Goal: Task Accomplishment & Management: Use online tool/utility

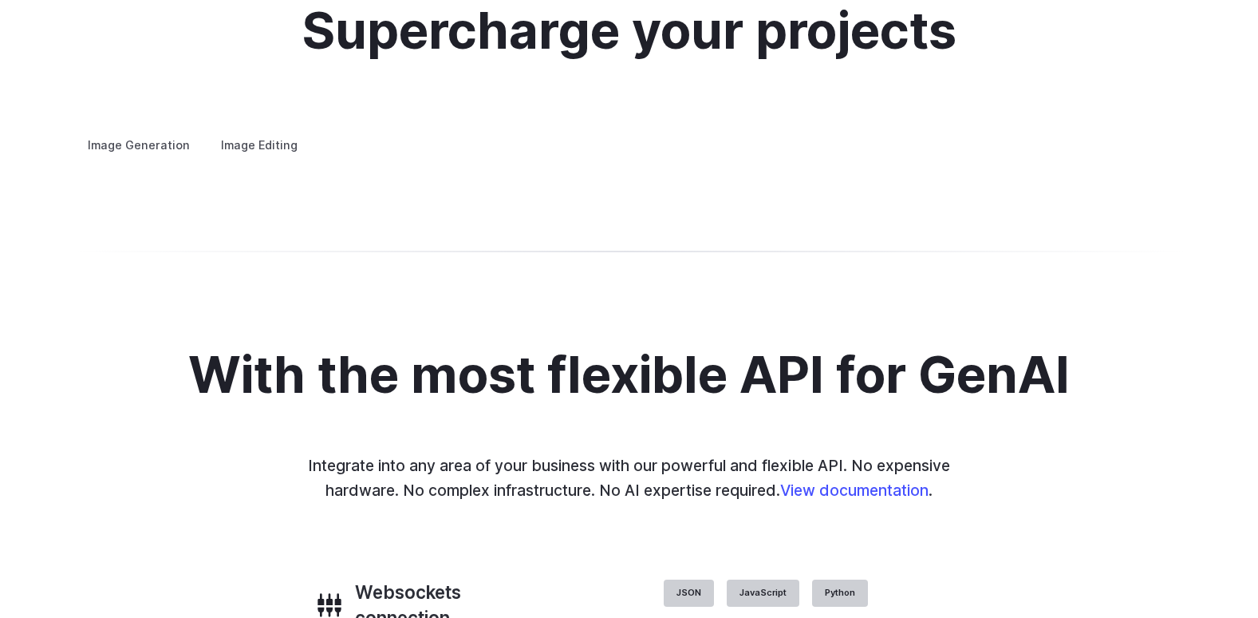
scroll to position [3112, 0]
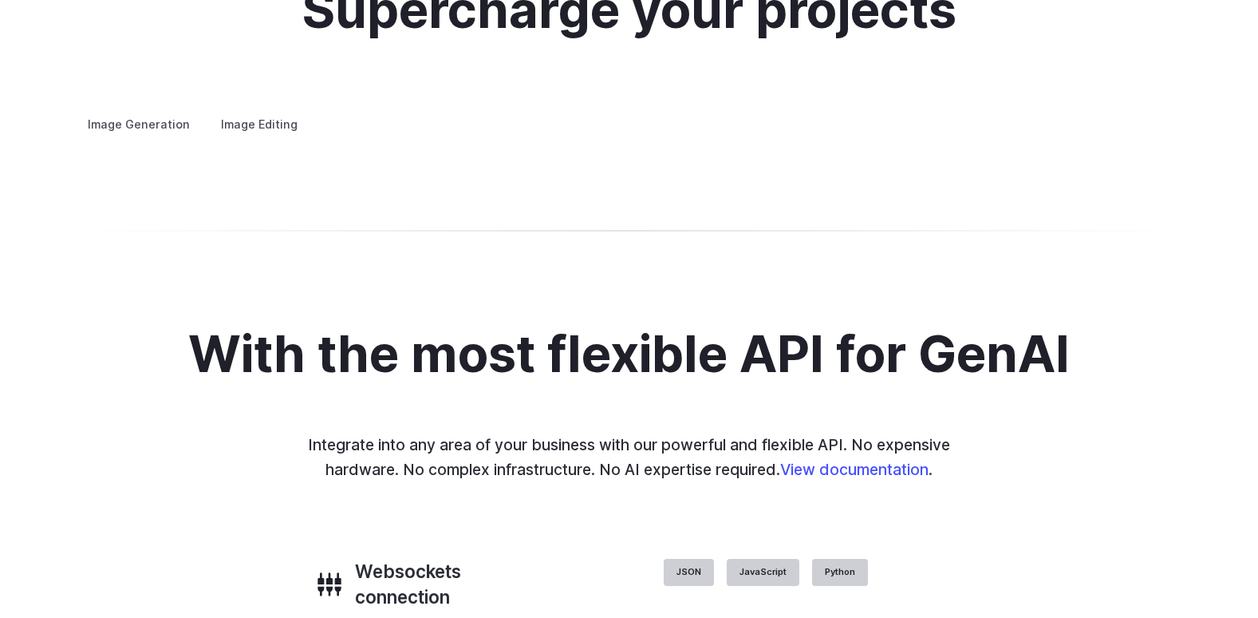
click at [231, 116] on label "Image Editing" at bounding box center [259, 124] width 104 height 28
click at [134, 110] on label "Image Generation" at bounding box center [138, 124] width 129 height 28
click at [0, 0] on summary "Concept design" at bounding box center [0, 0] width 0 height 0
click at [0, 0] on summary "Creative styling" at bounding box center [0, 0] width 0 height 0
click at [0, 0] on summary "Architecture" at bounding box center [0, 0] width 0 height 0
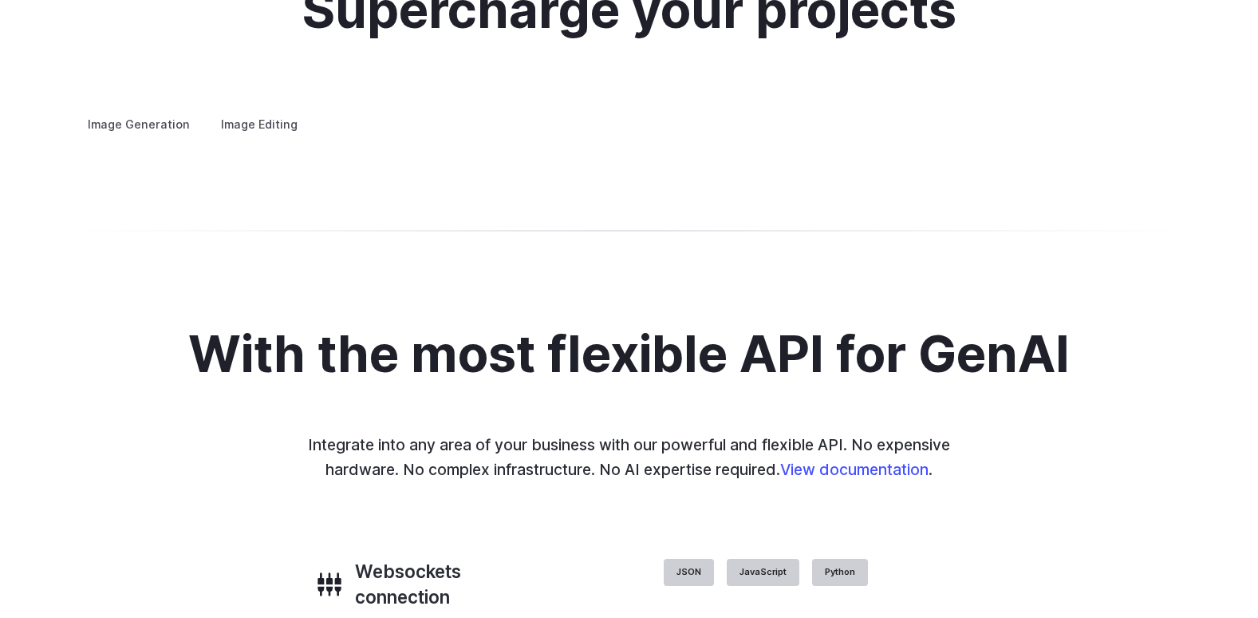
click at [0, 0] on summary "Product design" at bounding box center [0, 0] width 0 height 0
click at [0, 0] on h3 "Personalized assets" at bounding box center [0, 0] width 0 height 0
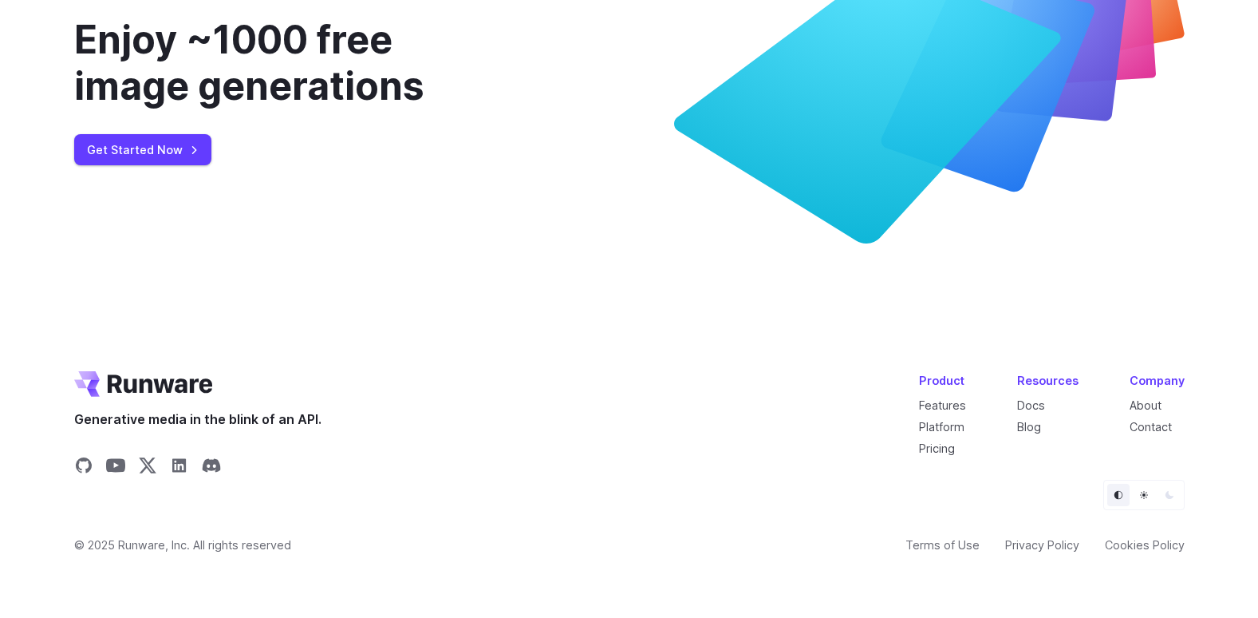
scroll to position [6183, 0]
click at [172, 150] on link "Get Started Now" at bounding box center [142, 149] width 137 height 31
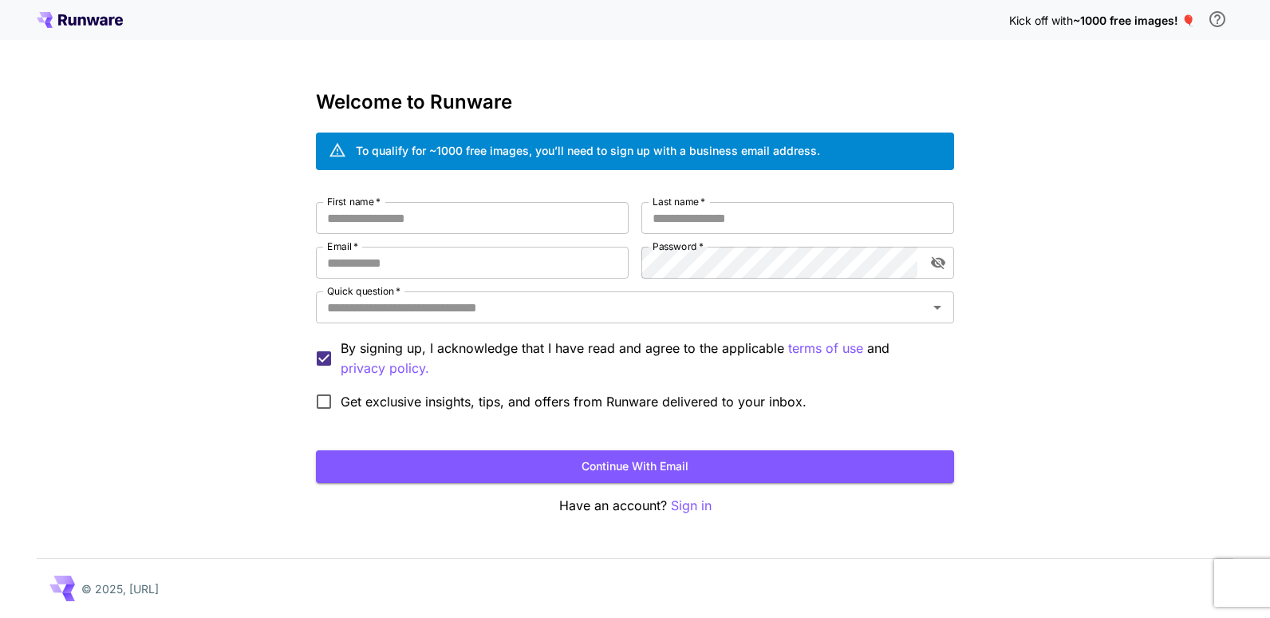
click at [691, 507] on p "Sign in" at bounding box center [691, 506] width 41 height 20
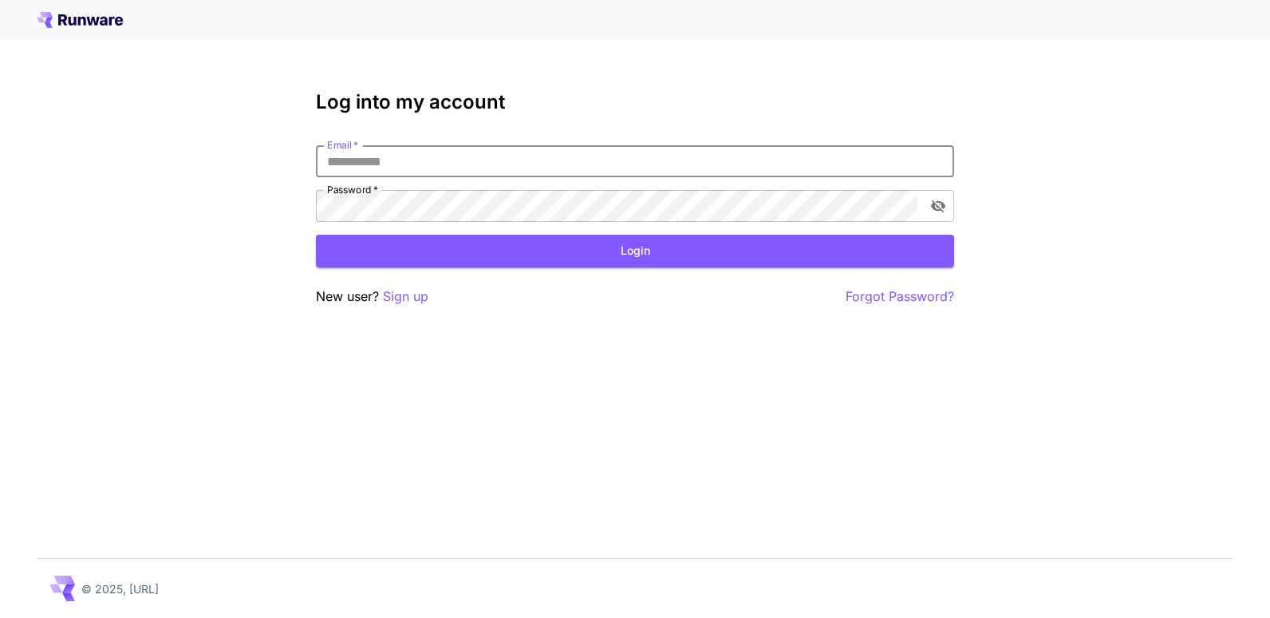
click at [447, 163] on input "Email   *" at bounding box center [635, 161] width 638 height 32
click at [407, 309] on div "Log into my account Email   * Email   * Password   * Password   * Login New use…" at bounding box center [635, 309] width 1270 height 618
click at [403, 302] on p "Sign up" at bounding box center [405, 296] width 45 height 20
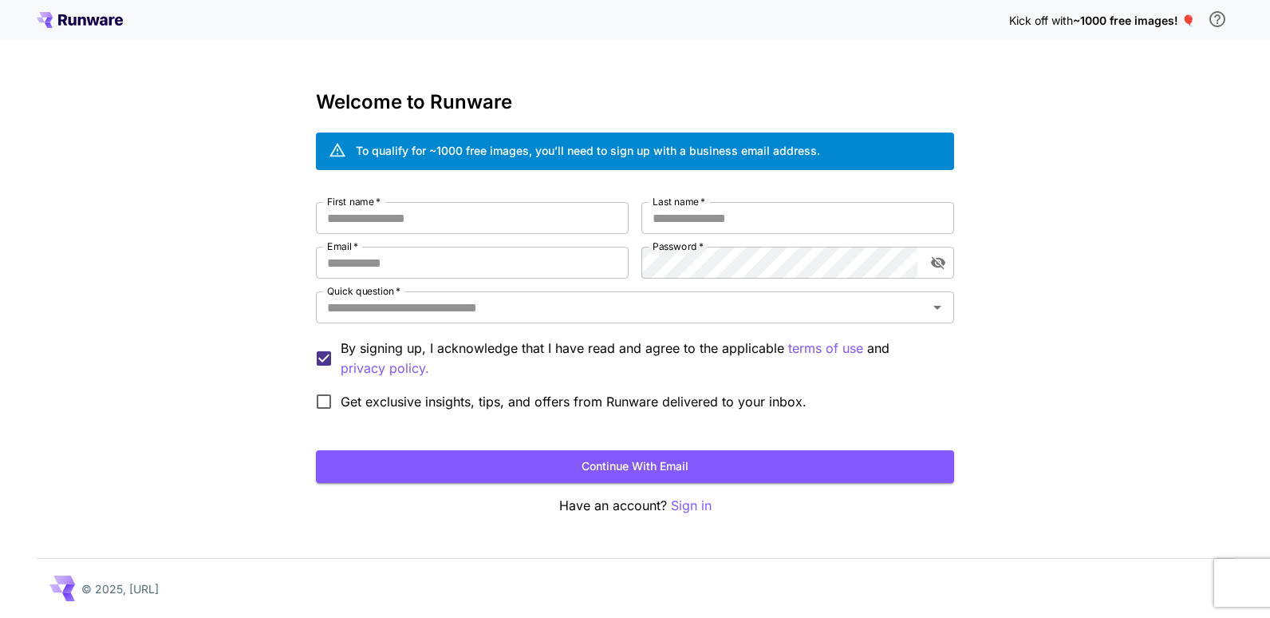
click at [461, 235] on div "First name   * First name   * Last name   * Last name   * Email   * Email   * P…" at bounding box center [635, 310] width 638 height 216
click at [464, 227] on input "First name   *" at bounding box center [472, 218] width 313 height 32
click at [383, 227] on input "First name   *" at bounding box center [472, 218] width 313 height 32
type input "******"
click at [679, 209] on input "Last name   *" at bounding box center [798, 218] width 313 height 32
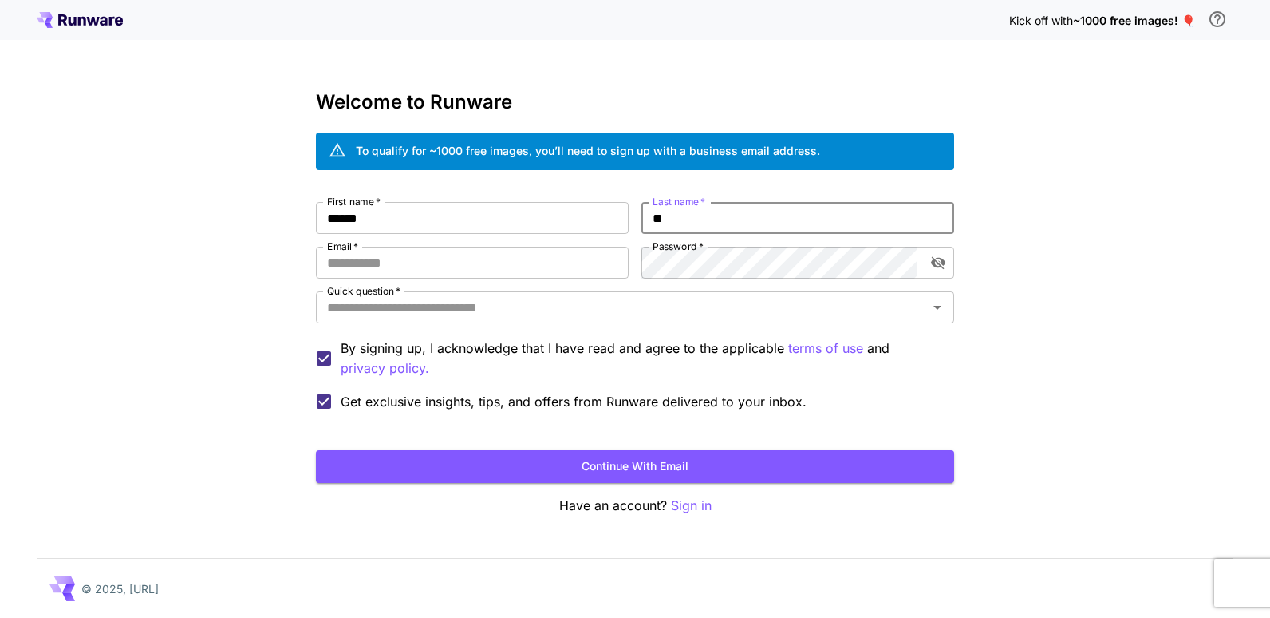
type input "*"
type input "******"
drag, startPoint x: 443, startPoint y: 284, endPoint x: 443, endPoint y: 271, distance: 12.8
click at [443, 279] on div "First name   * ****** First name   * Last name   * ****** Last name   * Email  …" at bounding box center [635, 310] width 638 height 216
click at [444, 269] on input "Email   *" at bounding box center [472, 263] width 313 height 32
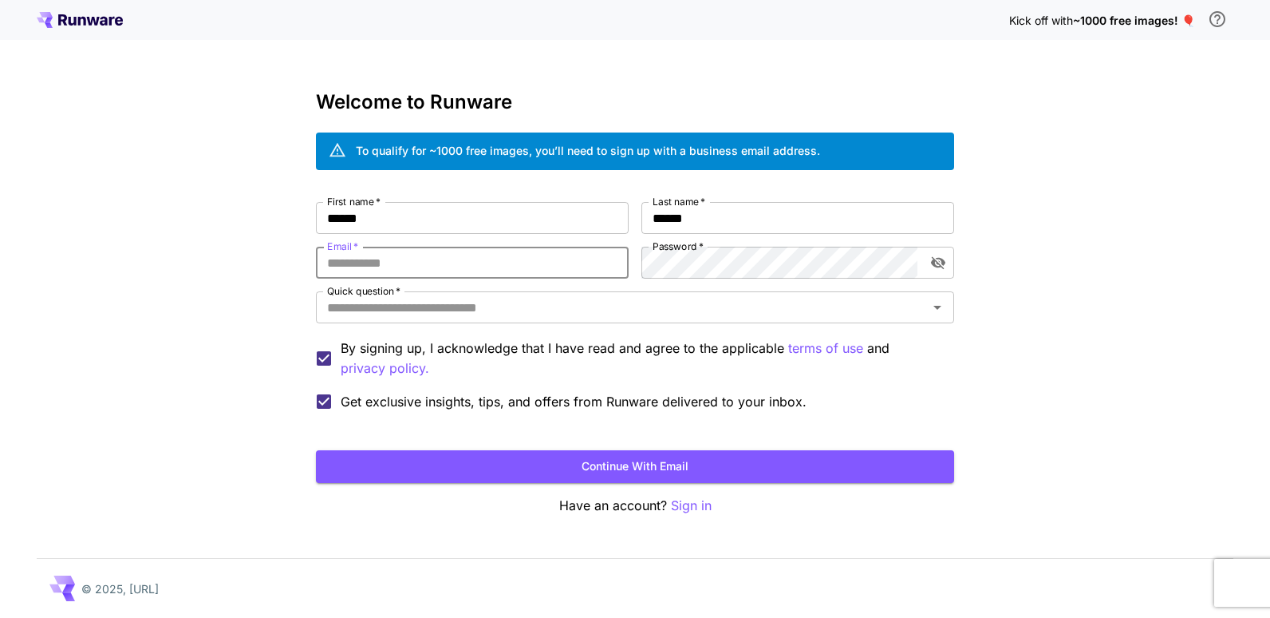
type input "**********"
click at [523, 305] on input "Quick question   *" at bounding box center [622, 307] width 602 height 22
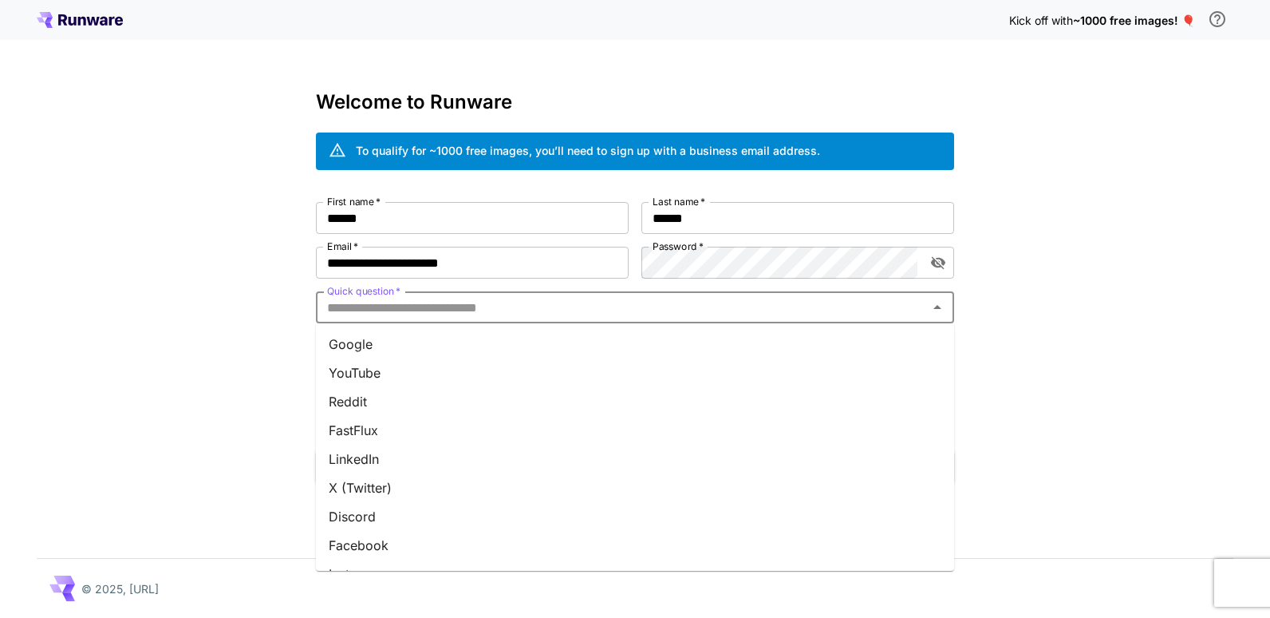
click at [353, 348] on li "Google" at bounding box center [635, 344] width 638 height 29
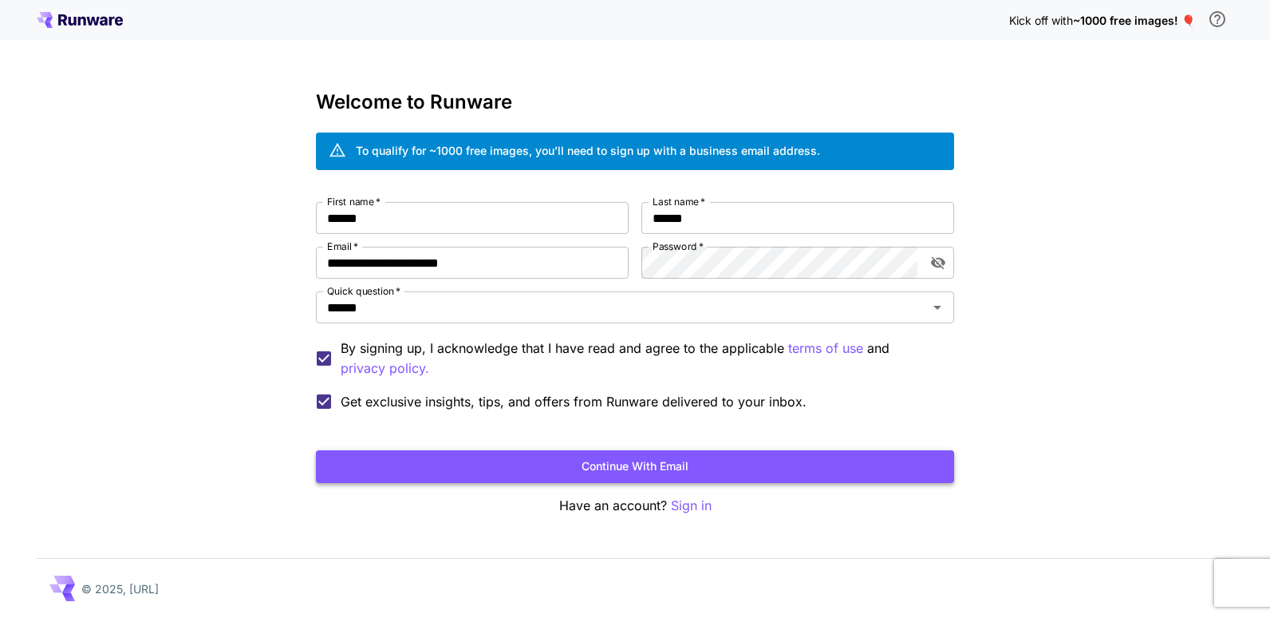
click at [697, 477] on button "Continue with email" at bounding box center [635, 466] width 638 height 33
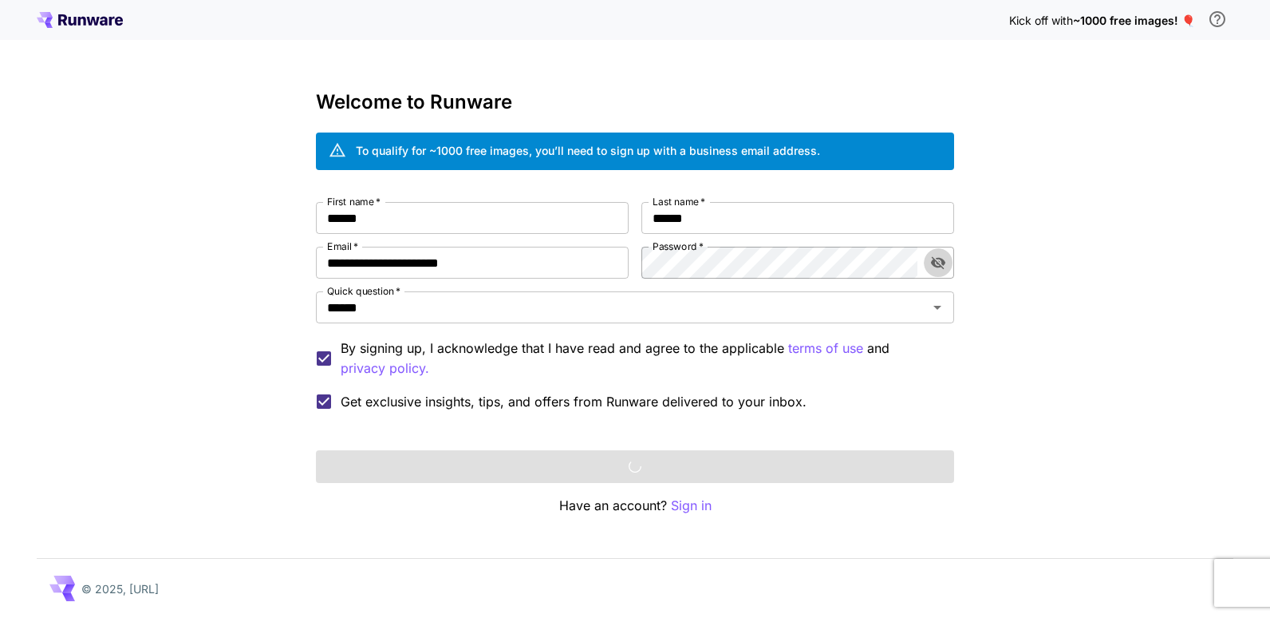
click at [935, 265] on icon "toggle password visibility" at bounding box center [938, 263] width 14 height 13
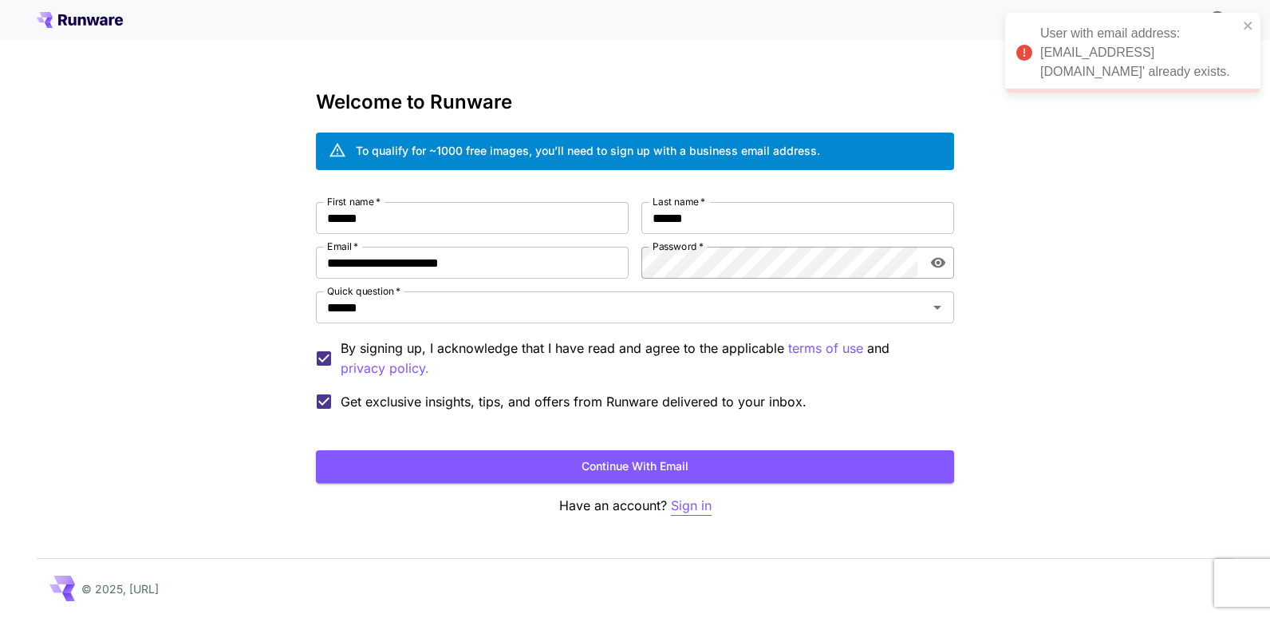
click at [683, 504] on p "Sign in" at bounding box center [691, 506] width 41 height 20
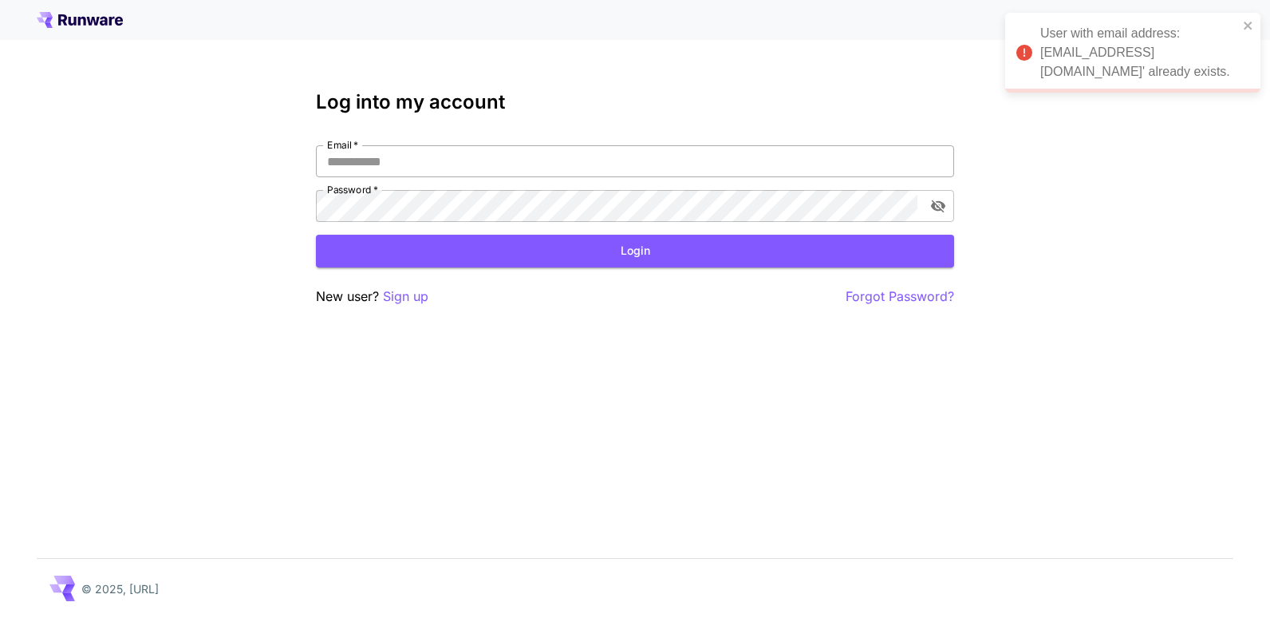
click at [519, 165] on input "Email   *" at bounding box center [635, 161] width 638 height 32
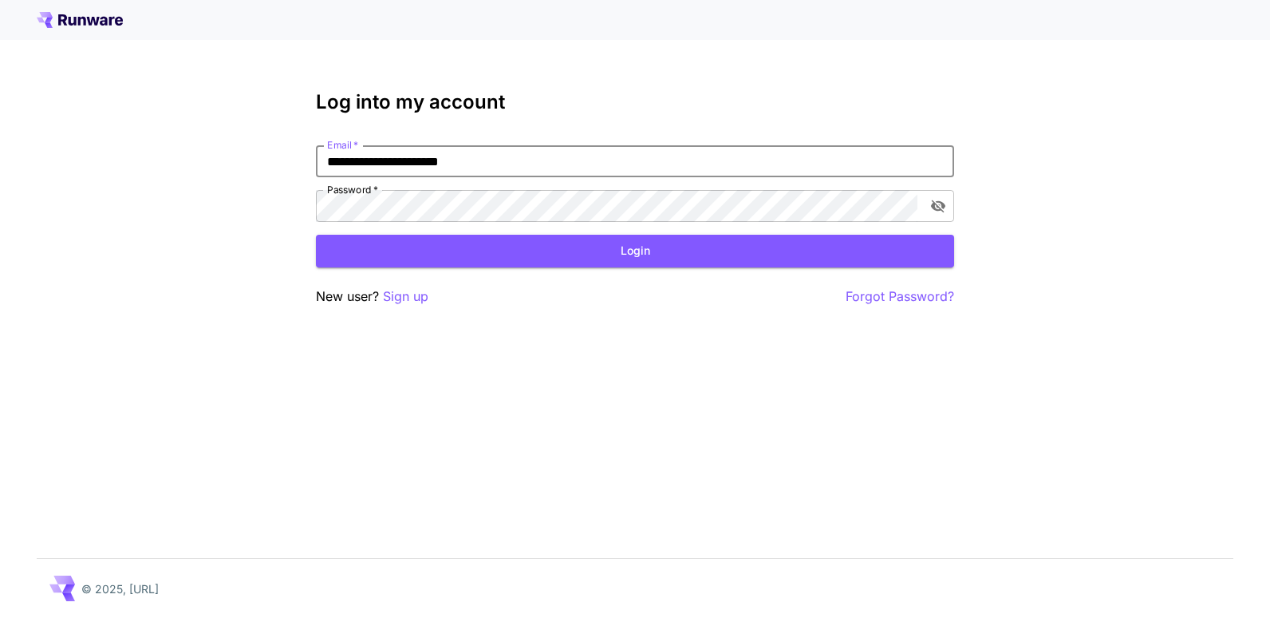
type input "**********"
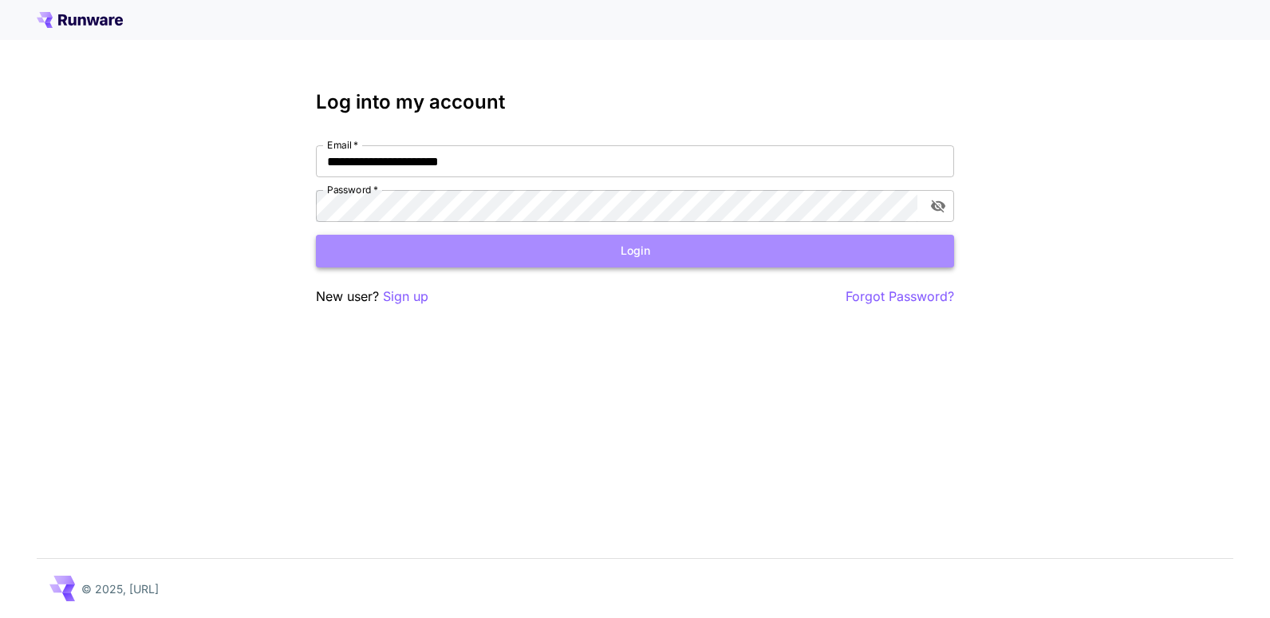
click at [531, 257] on button "Login" at bounding box center [635, 251] width 638 height 33
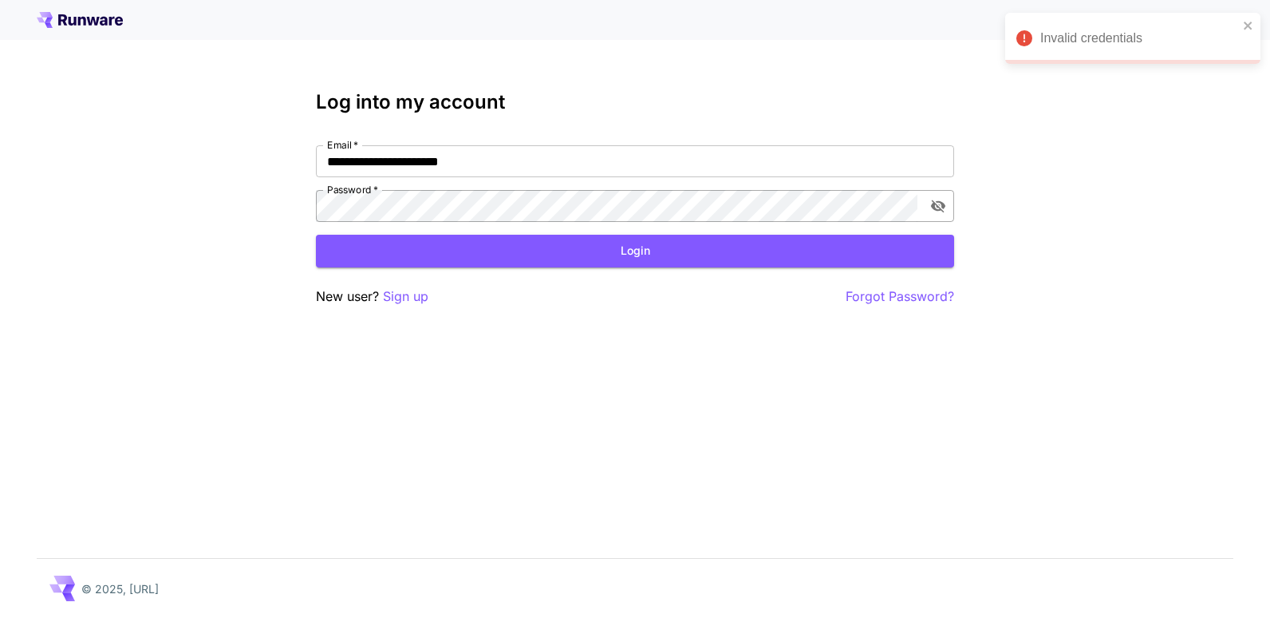
click at [935, 207] on icon "toggle password visibility" at bounding box center [938, 206] width 16 height 16
click at [855, 257] on button "Login" at bounding box center [635, 251] width 638 height 33
click at [903, 302] on p "Forgot Password?" at bounding box center [900, 296] width 109 height 20
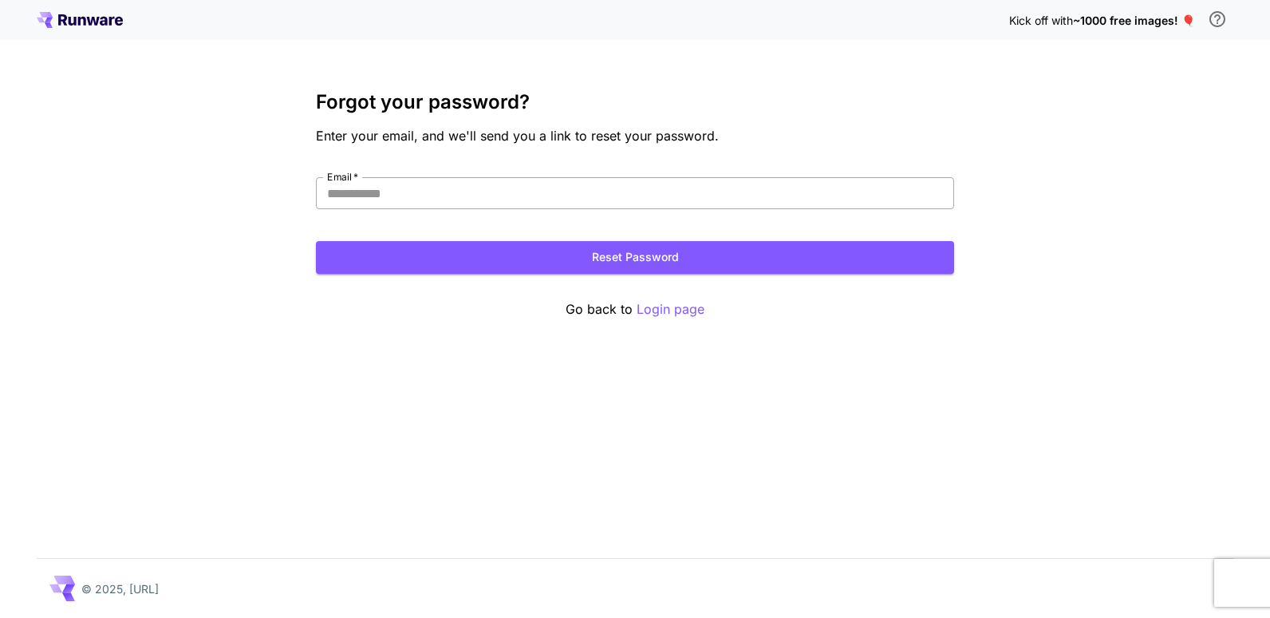
click at [595, 195] on input "Email   *" at bounding box center [635, 193] width 638 height 32
type input "**********"
click at [594, 267] on button "Reset Password" at bounding box center [635, 257] width 638 height 33
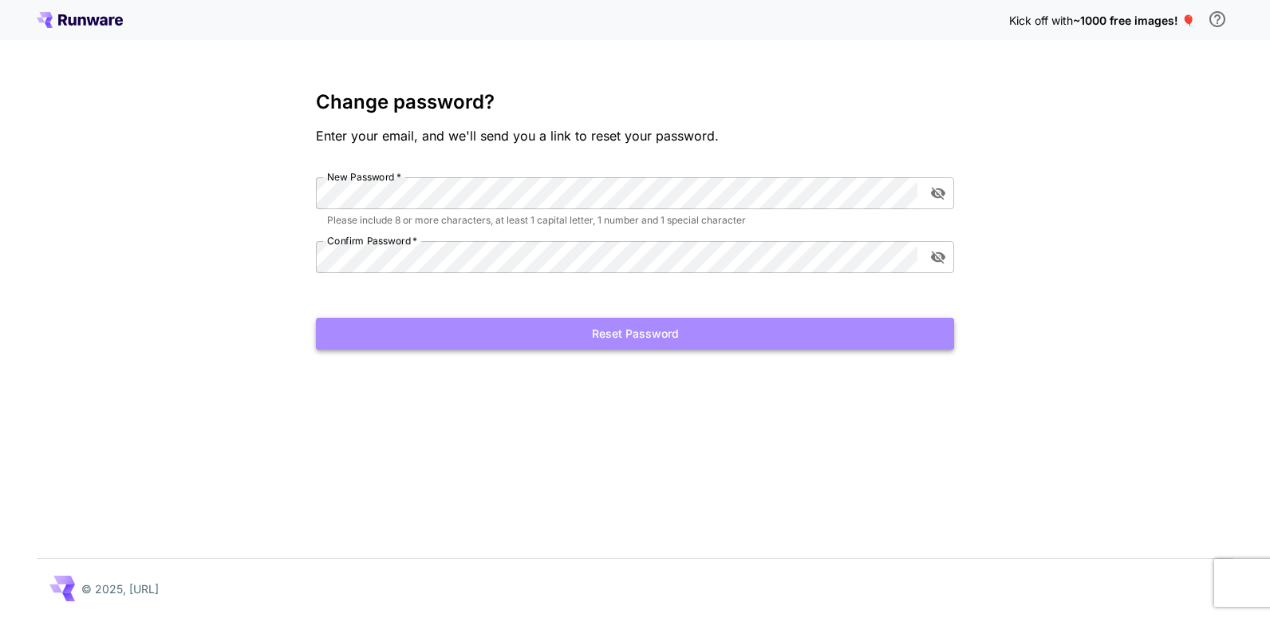
click at [491, 340] on button "Reset Password" at bounding box center [635, 334] width 638 height 33
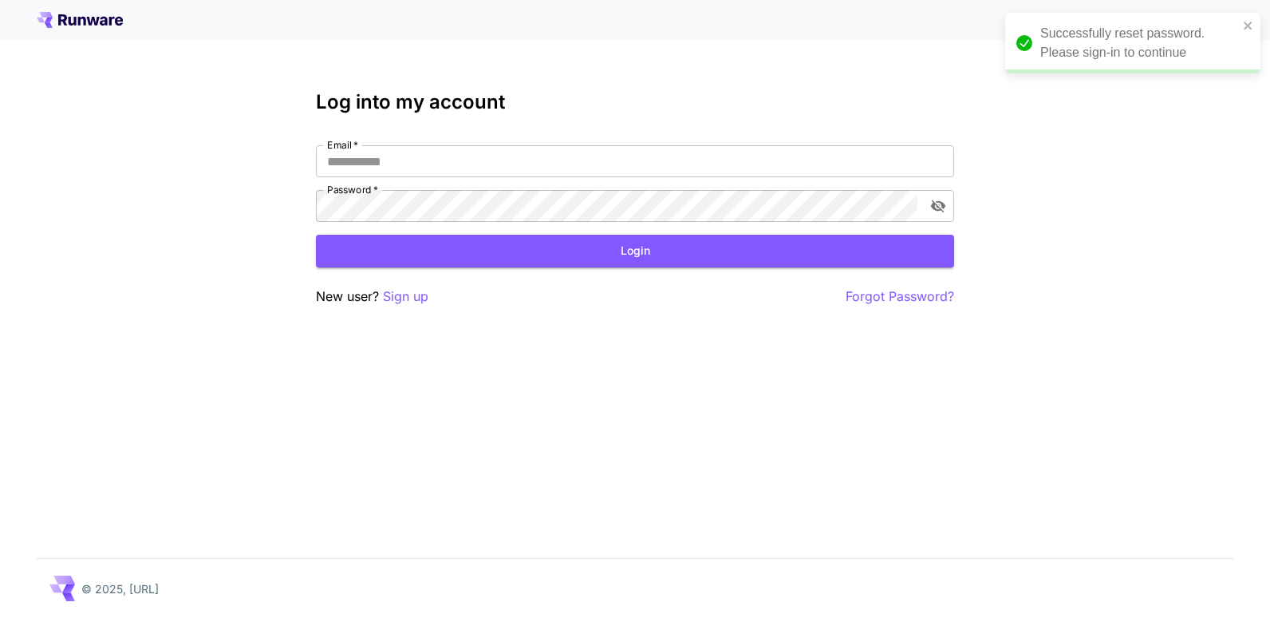
type input "**********"
click at [786, 259] on button "Login" at bounding box center [635, 251] width 638 height 33
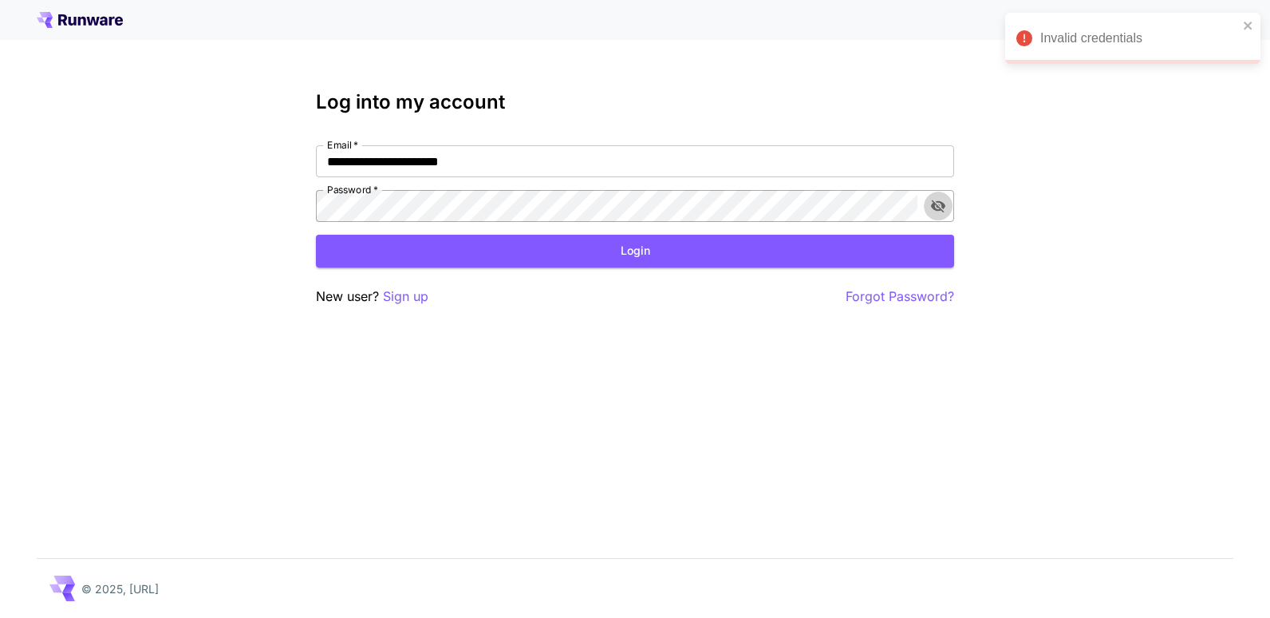
click at [935, 201] on icon "toggle password visibility" at bounding box center [938, 206] width 16 height 16
click at [803, 248] on button "Login" at bounding box center [635, 251] width 638 height 33
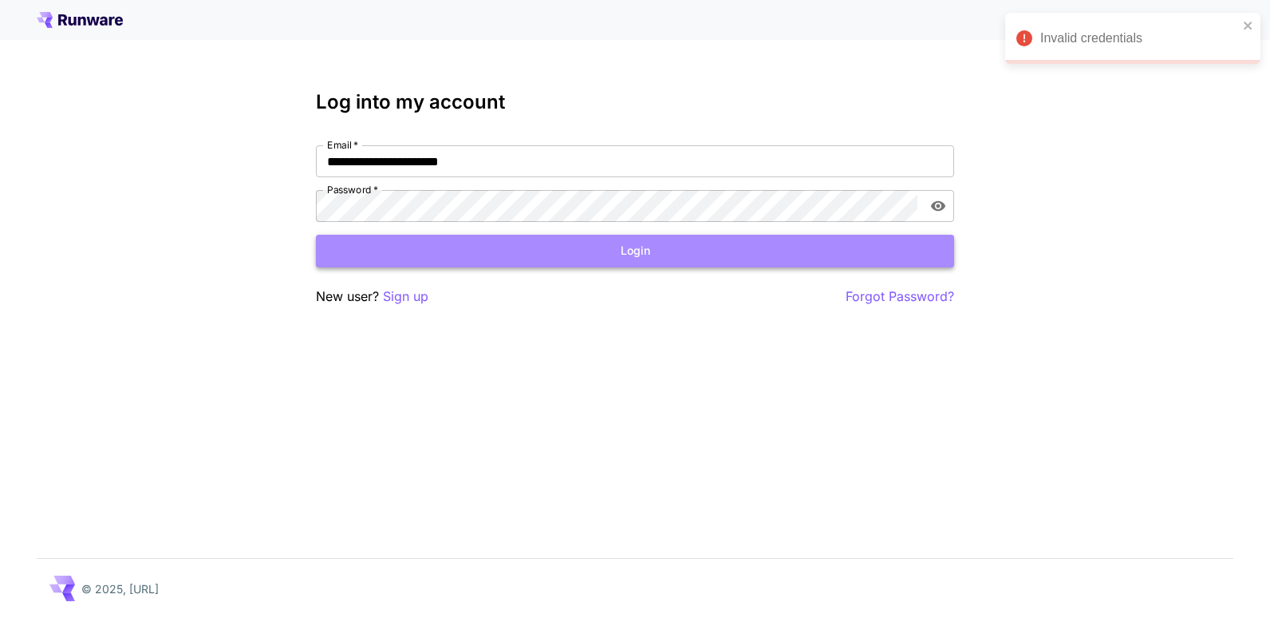
click at [461, 239] on button "Login" at bounding box center [635, 251] width 638 height 33
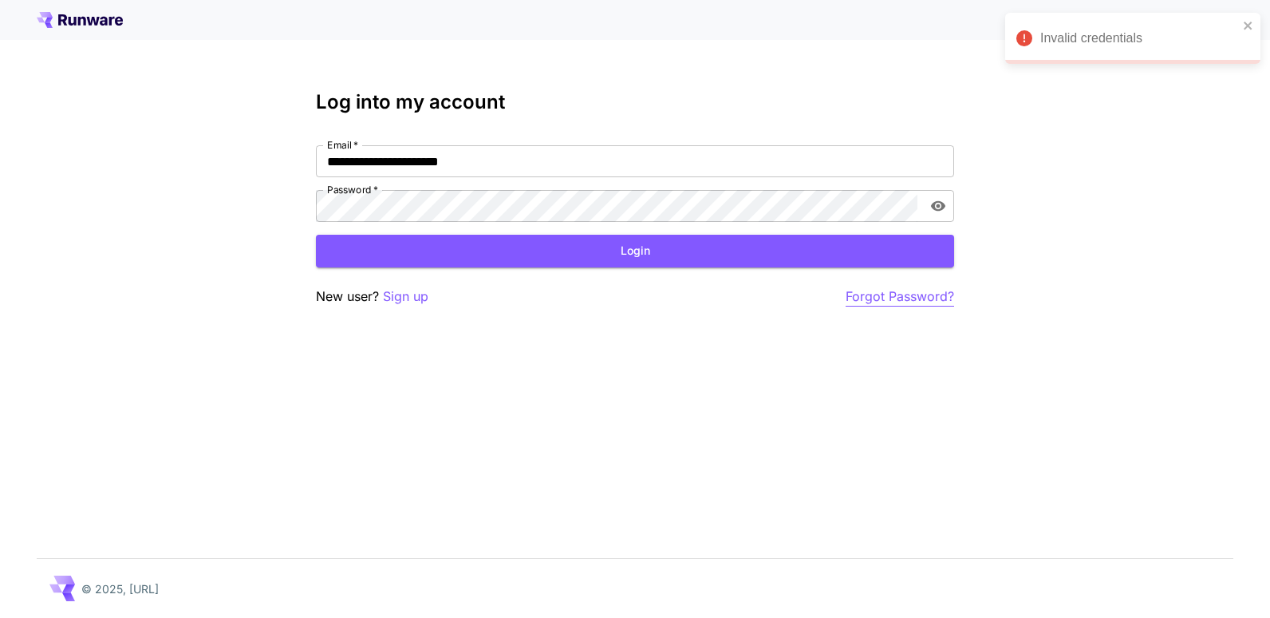
click at [865, 302] on p "Forgot Password?" at bounding box center [900, 296] width 109 height 20
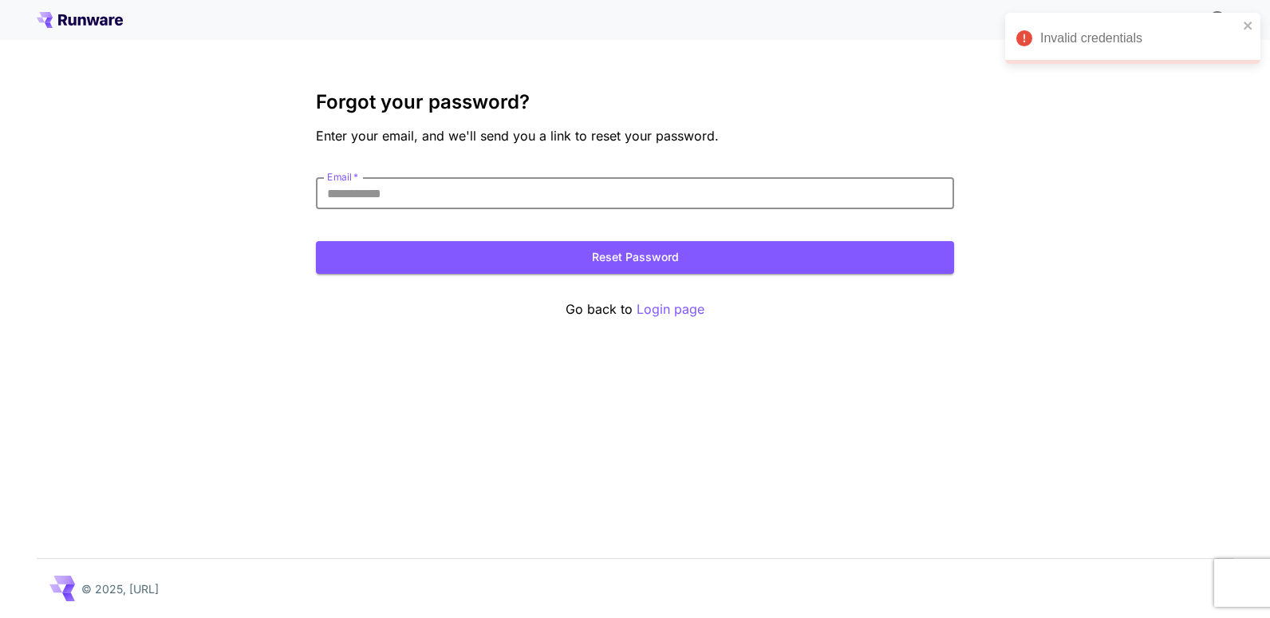
click at [745, 193] on input "Email   *" at bounding box center [635, 193] width 638 height 32
type input "**********"
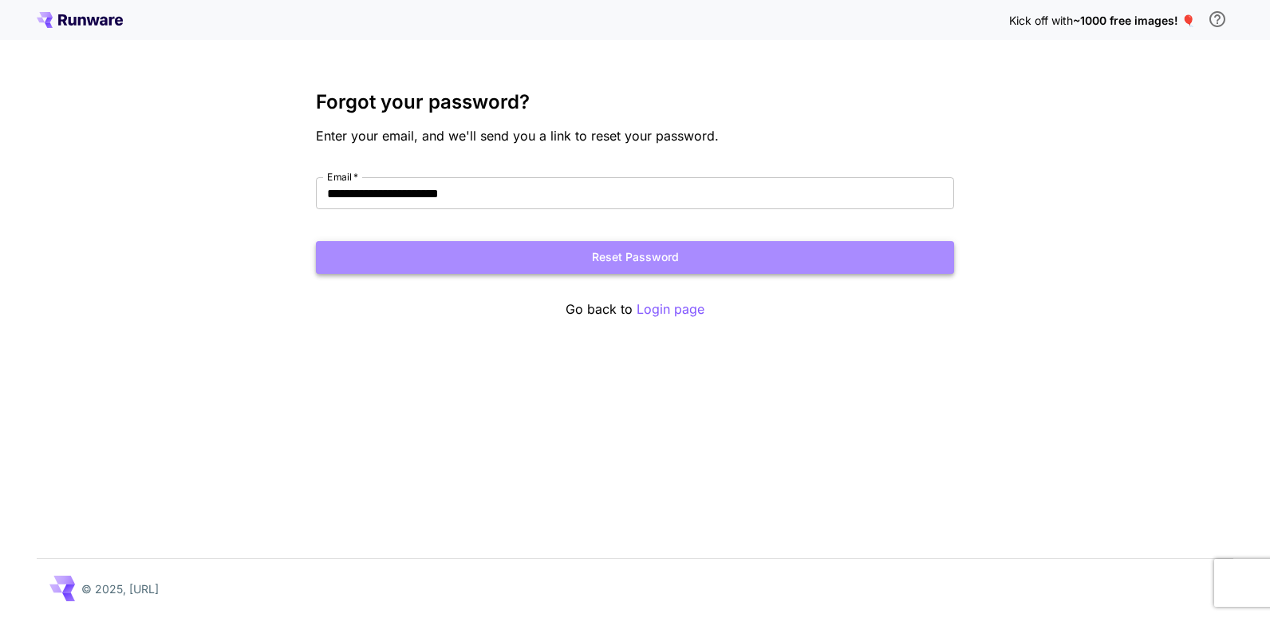
click at [539, 256] on button "Reset Password" at bounding box center [635, 257] width 638 height 33
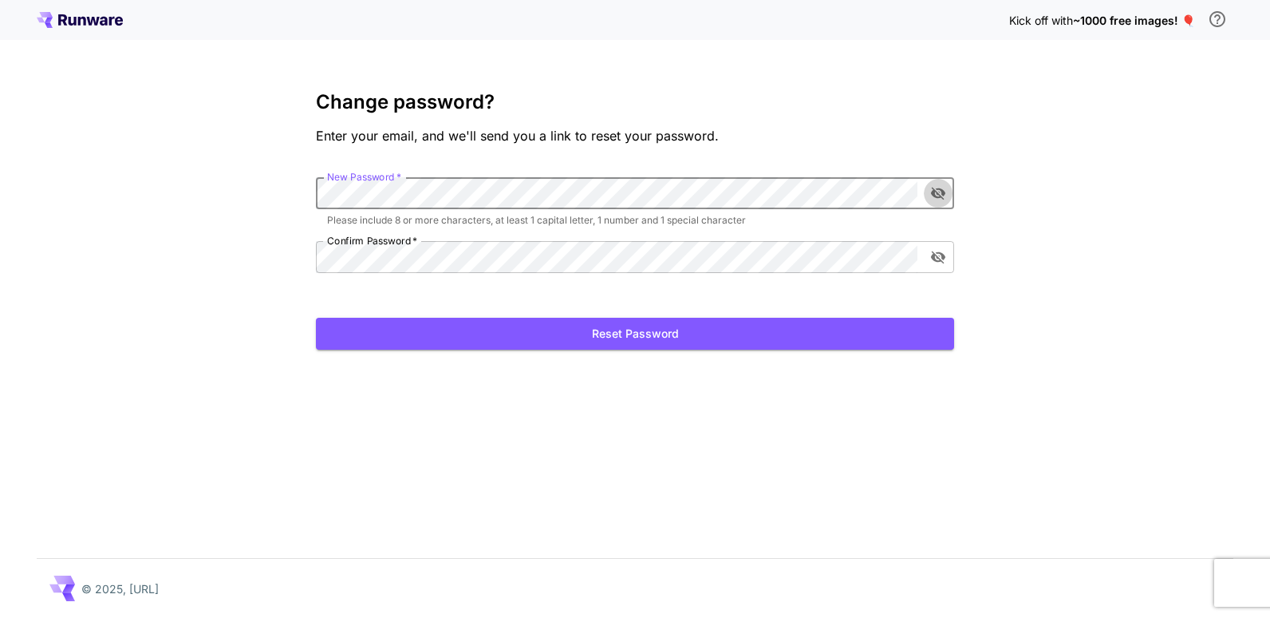
click at [931, 199] on icon "toggle password visibility" at bounding box center [938, 193] width 16 height 16
click at [752, 278] on form "New Password   * New Password   * Please include 8 or more characters, at least…" at bounding box center [635, 263] width 638 height 172
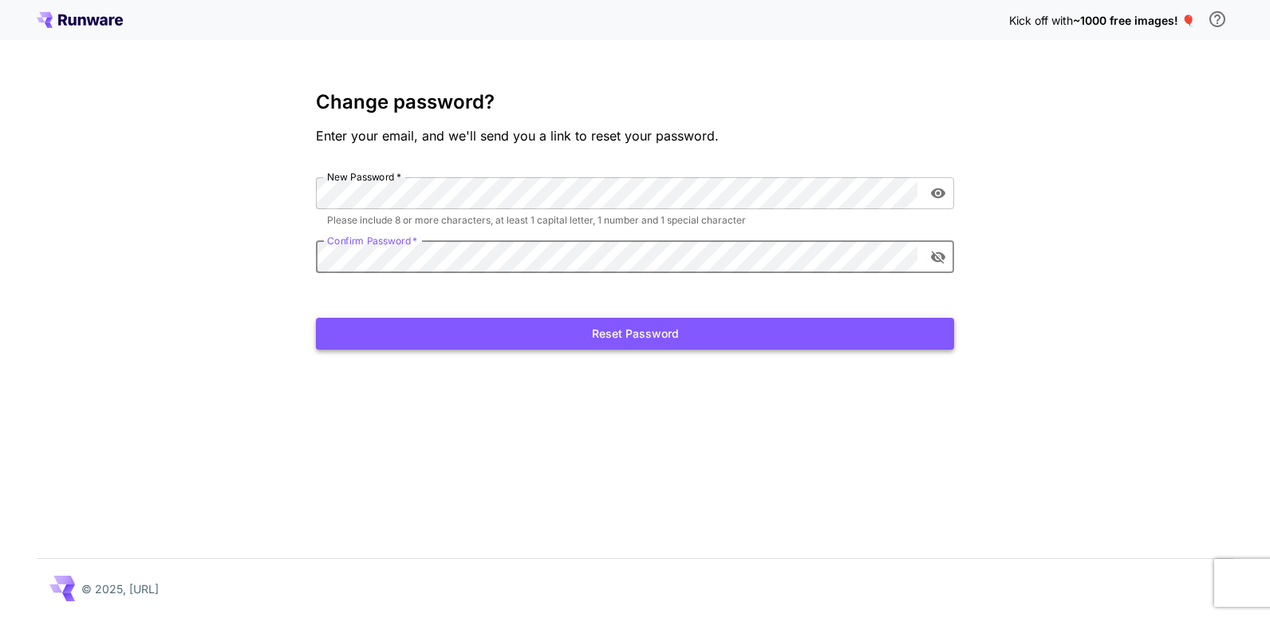
click at [583, 344] on button "Reset Password" at bounding box center [635, 334] width 638 height 33
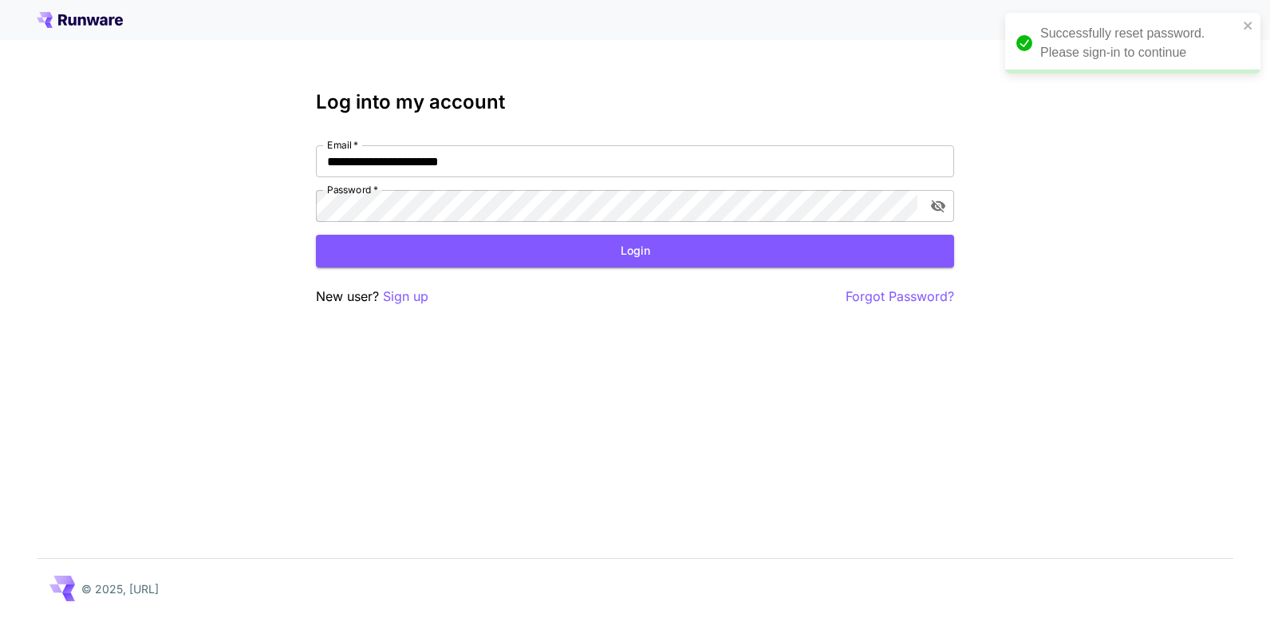
click at [747, 258] on button "Login" at bounding box center [635, 251] width 638 height 33
click at [922, 208] on div "Password   *" at bounding box center [635, 206] width 638 height 32
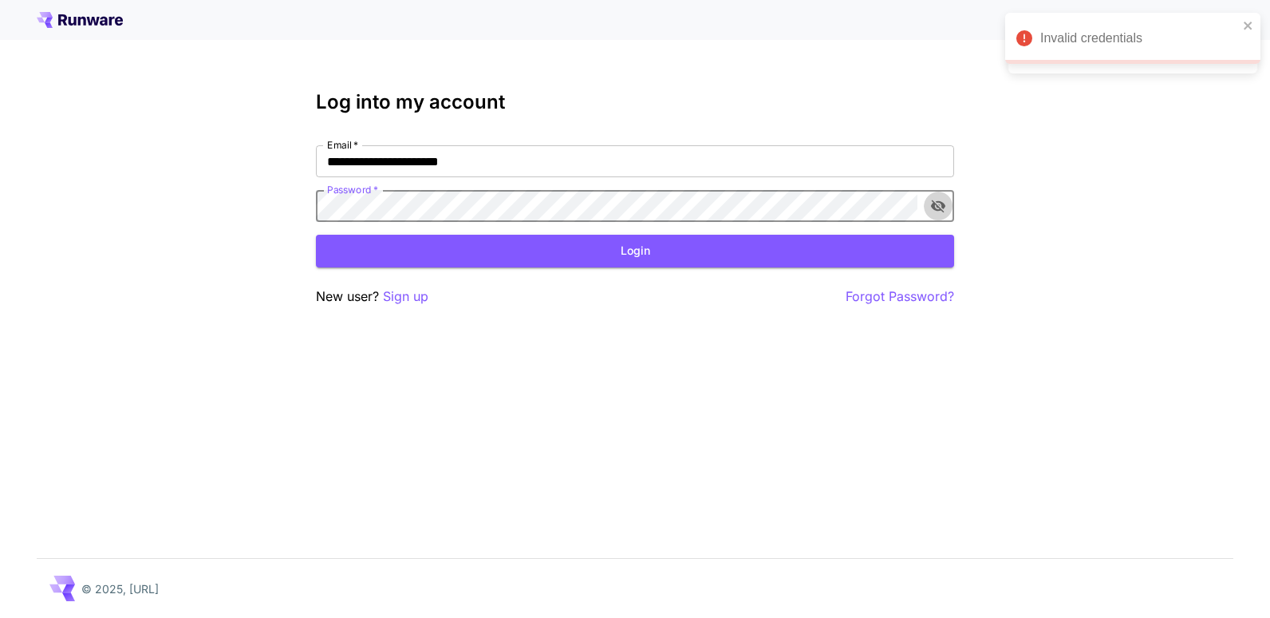
click at [931, 211] on icon "toggle password visibility" at bounding box center [938, 206] width 16 height 16
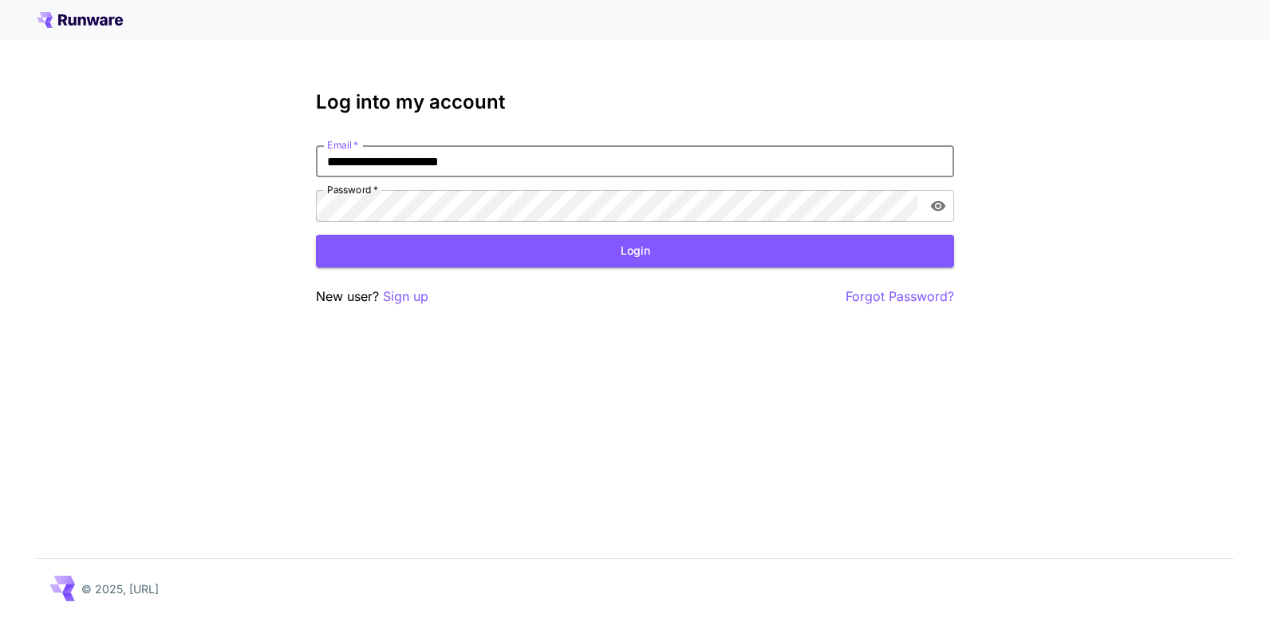
click at [396, 161] on input "**********" at bounding box center [635, 161] width 638 height 32
type input "**********"
click at [418, 259] on button "Login" at bounding box center [635, 251] width 638 height 33
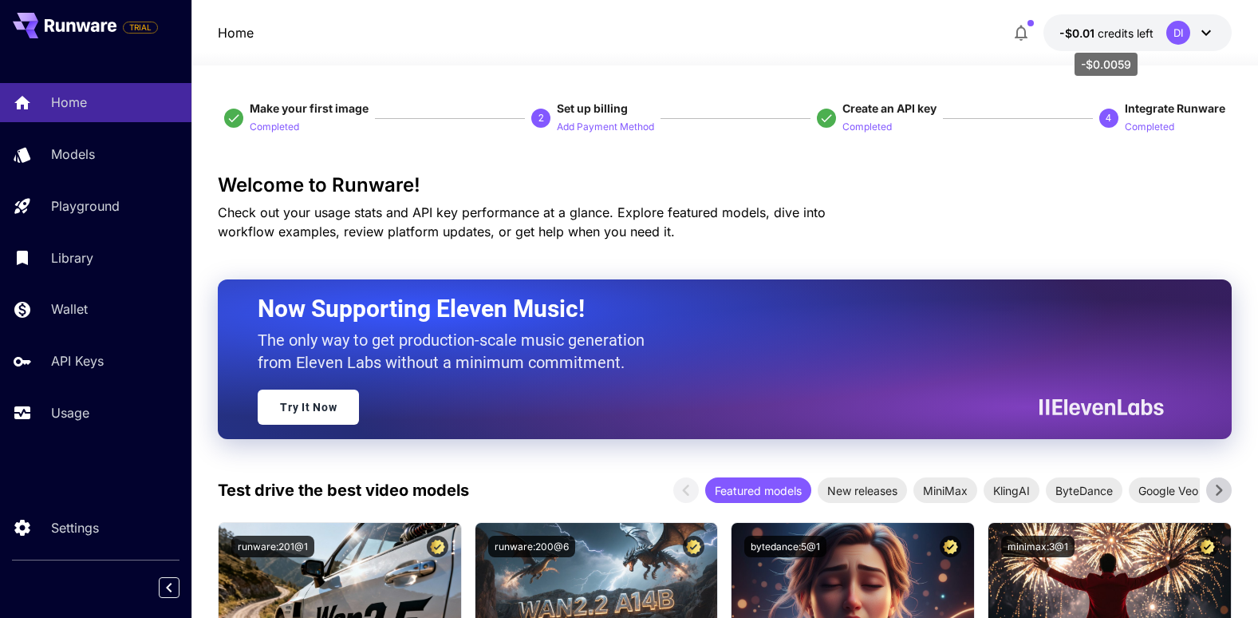
click at [1127, 35] on span "credits left" at bounding box center [1126, 33] width 56 height 14
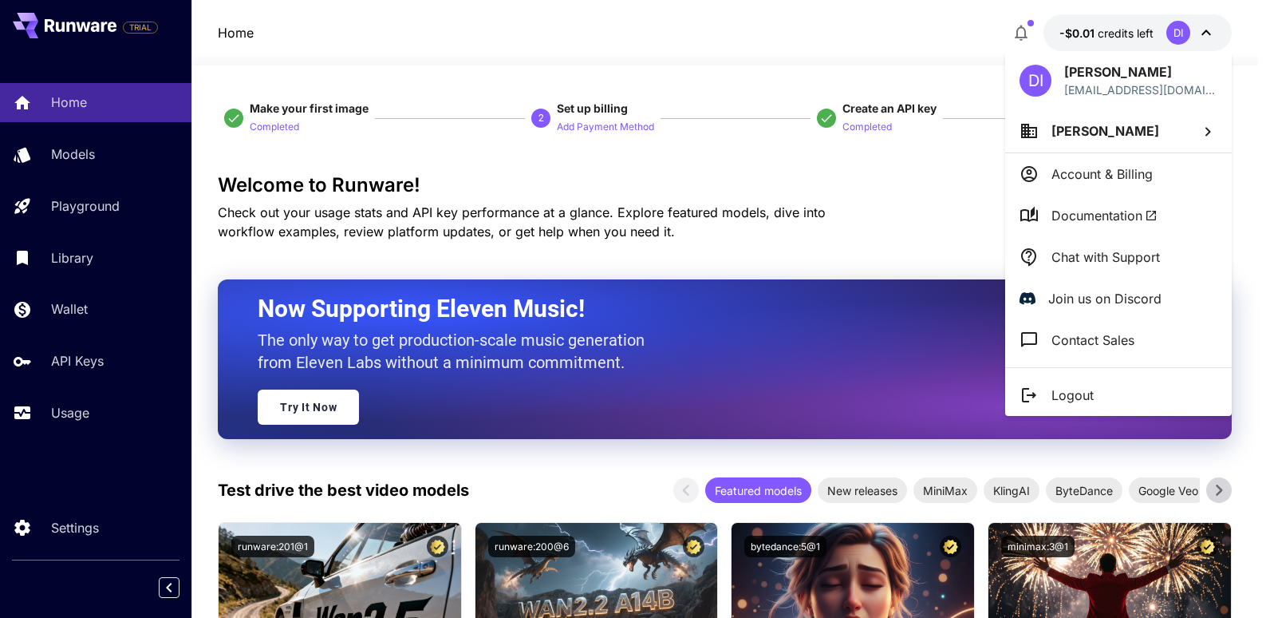
click at [806, 65] on div at bounding box center [635, 309] width 1270 height 618
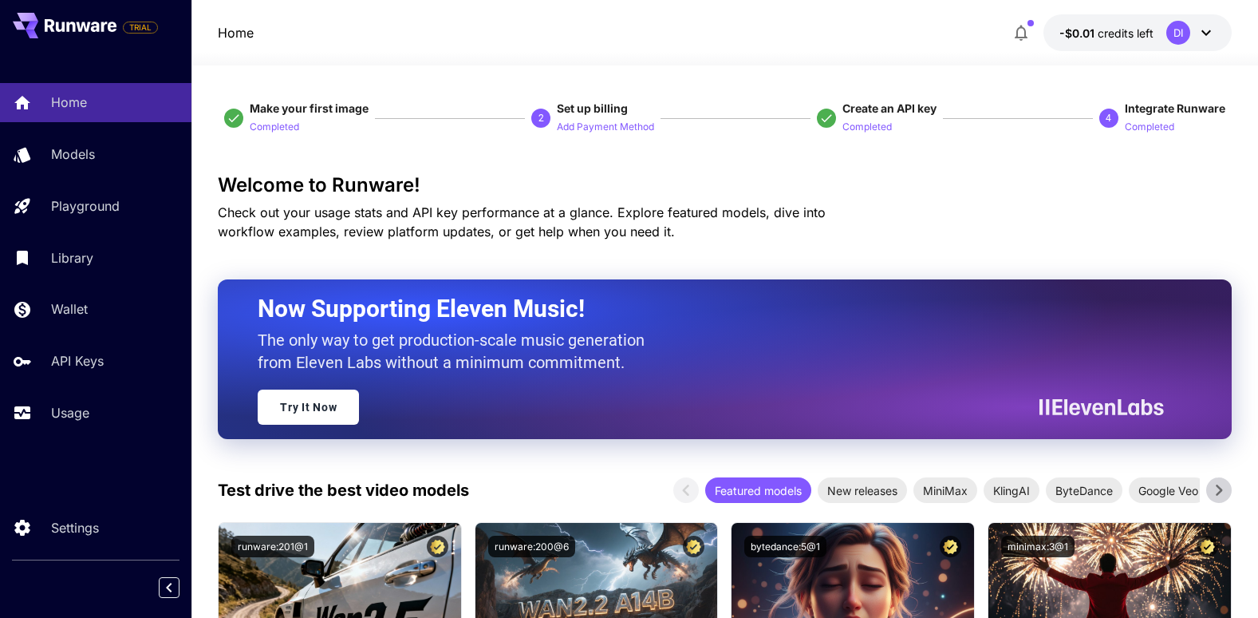
click at [1208, 32] on icon at bounding box center [1207, 33] width 10 height 6
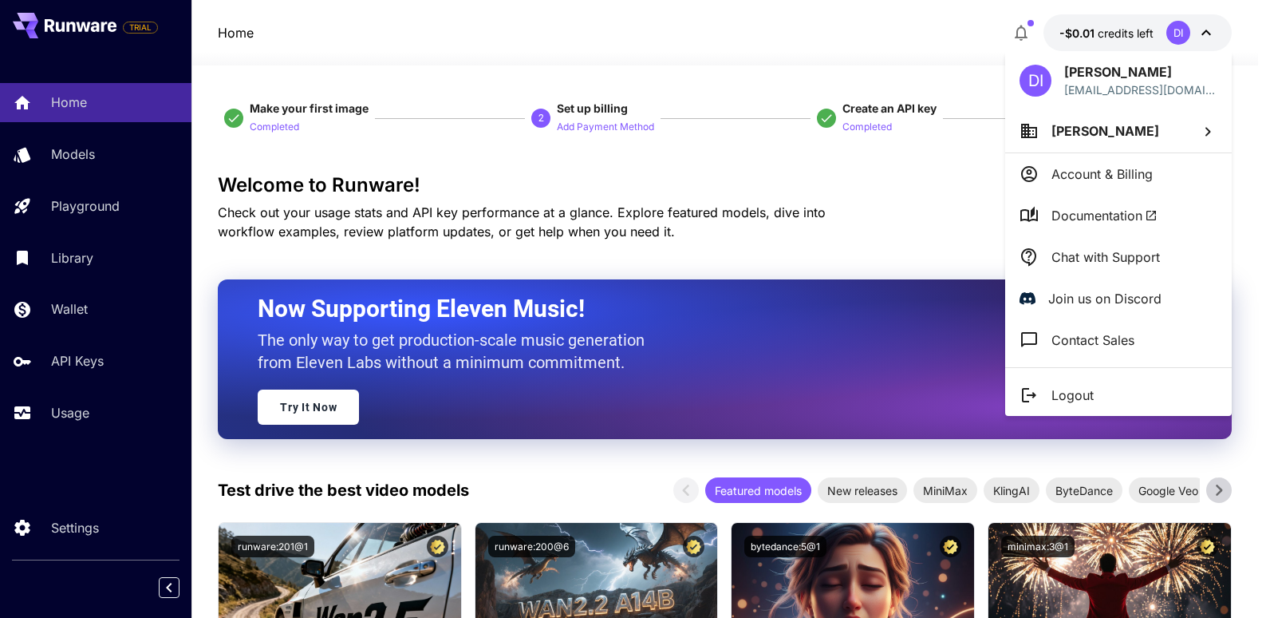
click at [1151, 135] on li "[PERSON_NAME]" at bounding box center [1118, 130] width 227 height 43
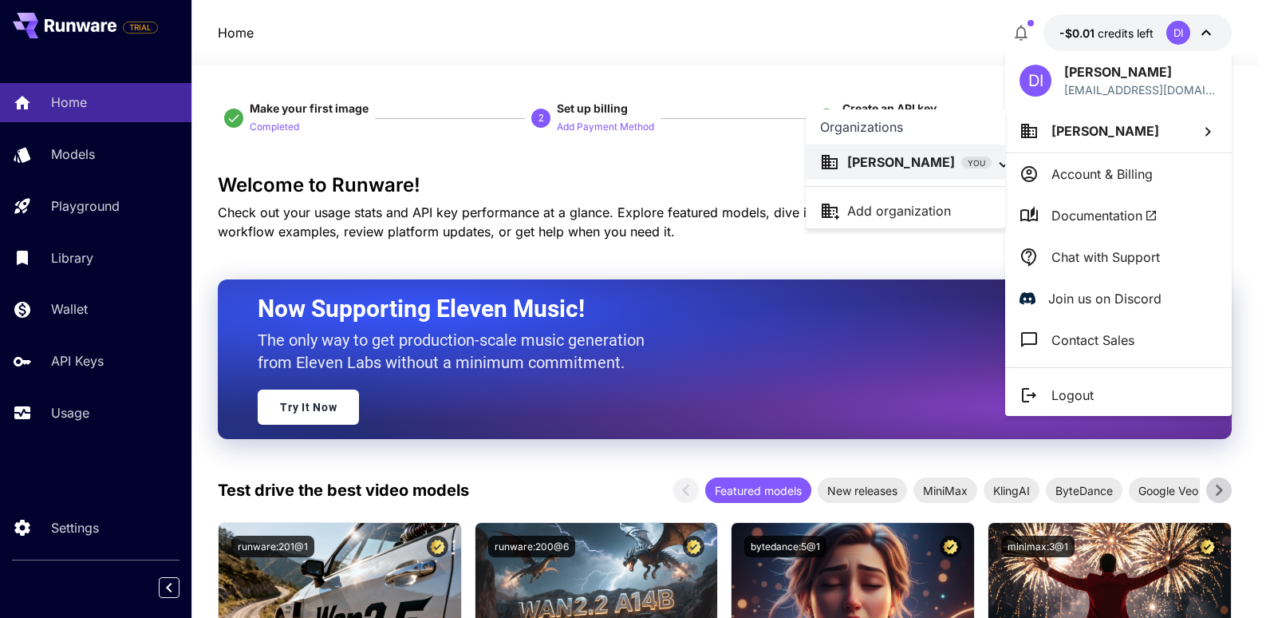
click at [822, 51] on div at bounding box center [635, 309] width 1270 height 618
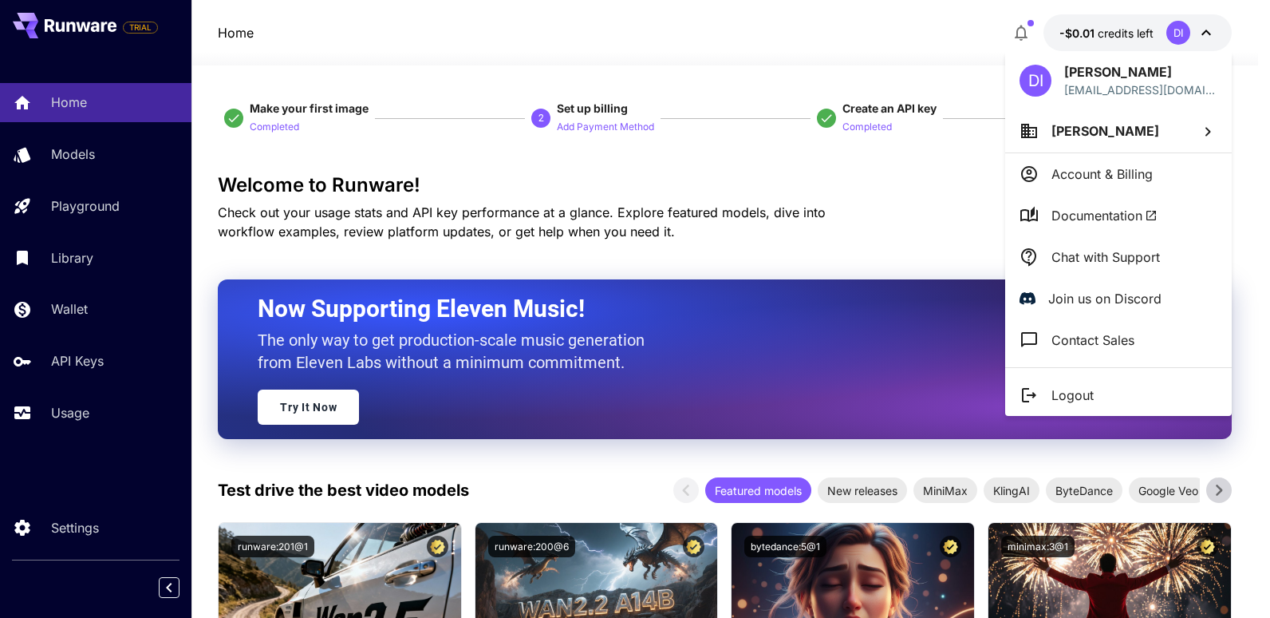
click at [717, 58] on div at bounding box center [635, 309] width 1270 height 618
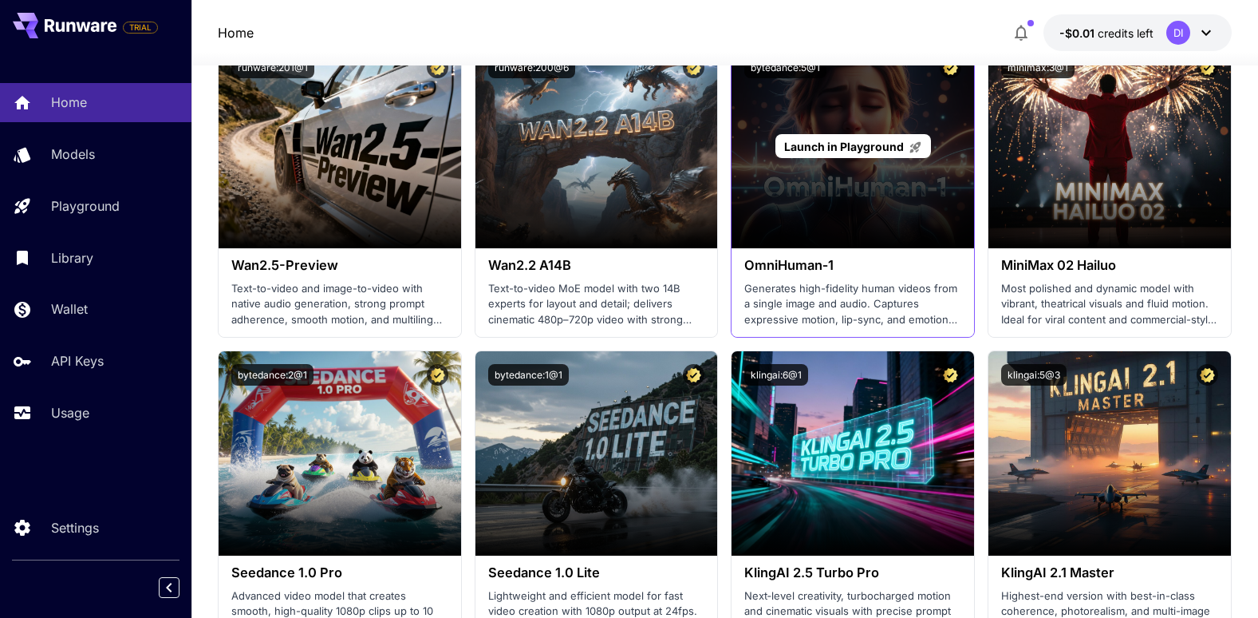
scroll to position [399, 0]
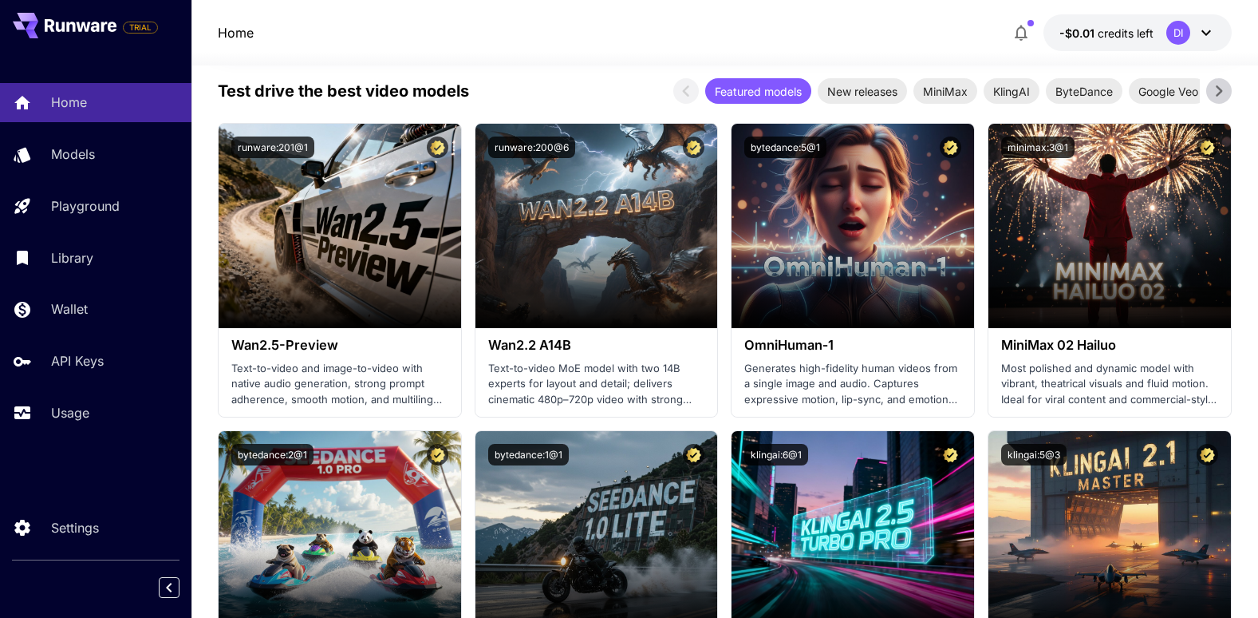
click at [1218, 90] on icon at bounding box center [1219, 91] width 24 height 24
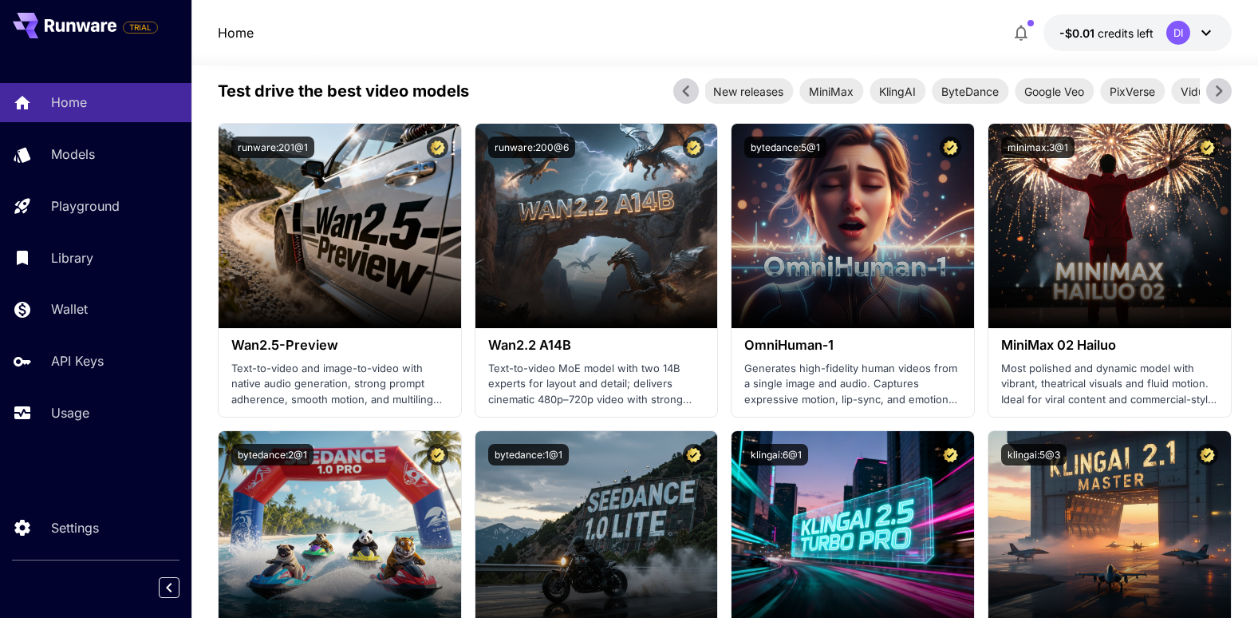
click at [1218, 89] on icon at bounding box center [1219, 91] width 24 height 24
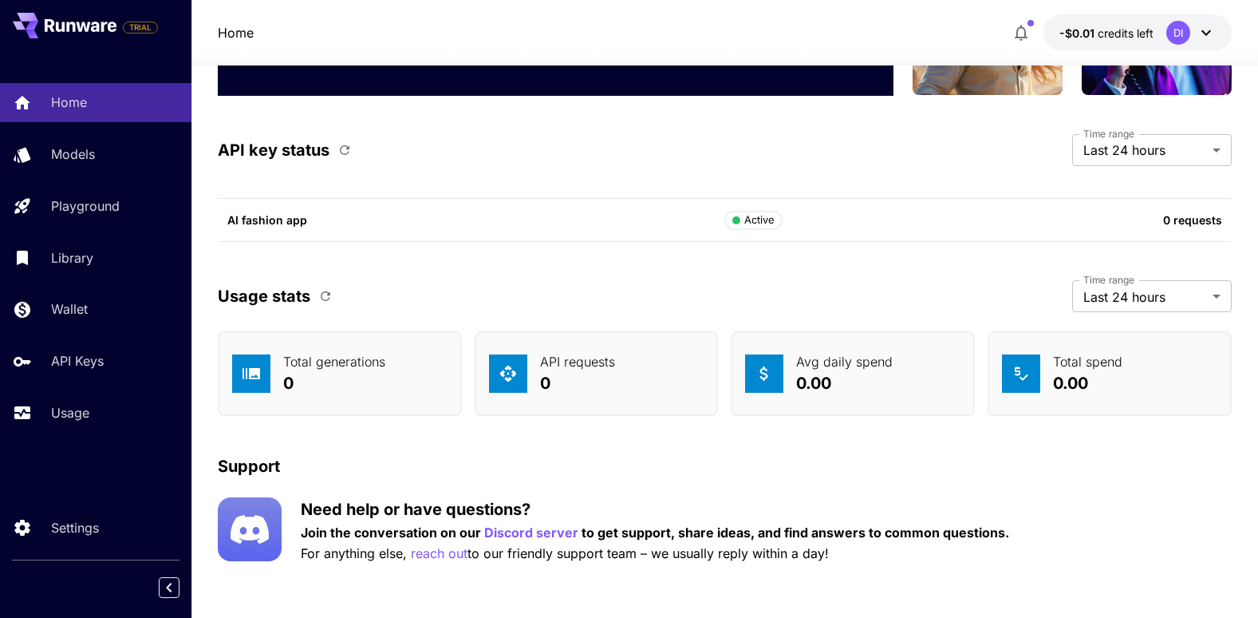
scroll to position [5133, 0]
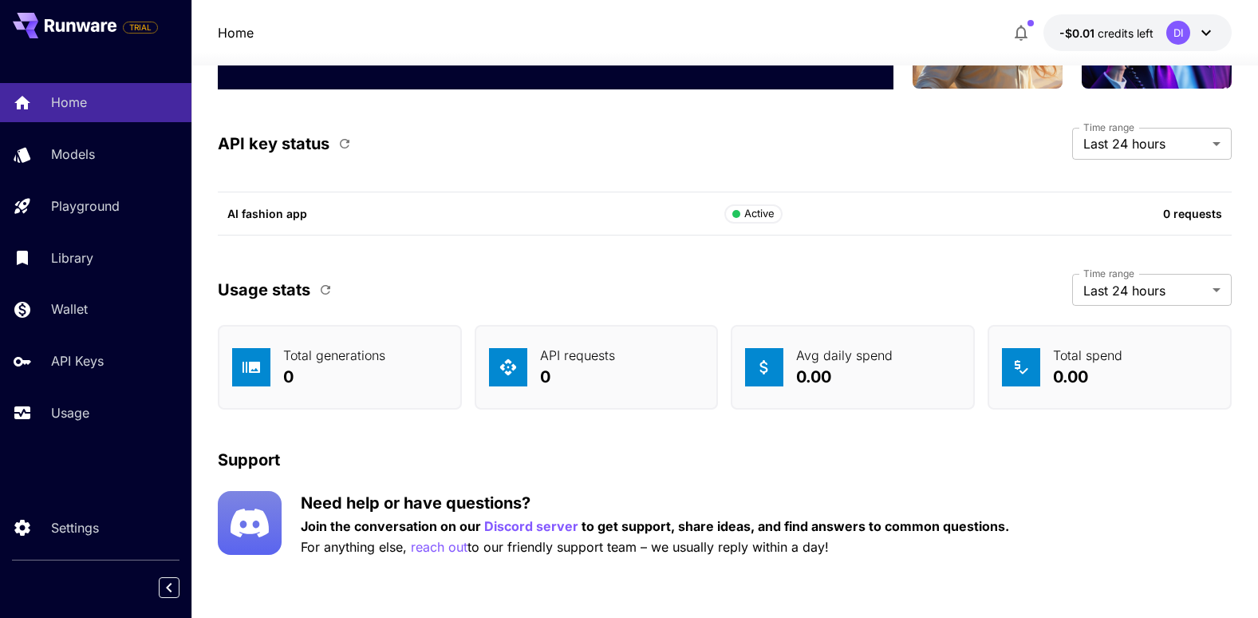
click at [744, 211] on div "Active" at bounding box center [754, 214] width 42 height 16
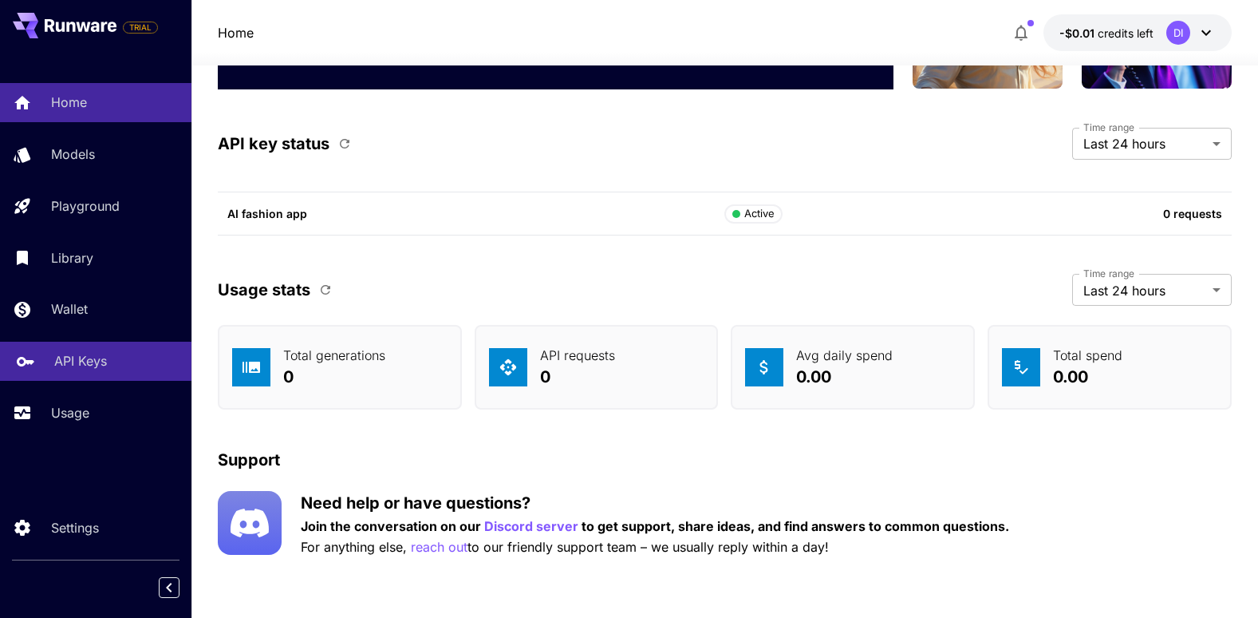
click at [67, 367] on p "API Keys" at bounding box center [80, 360] width 53 height 19
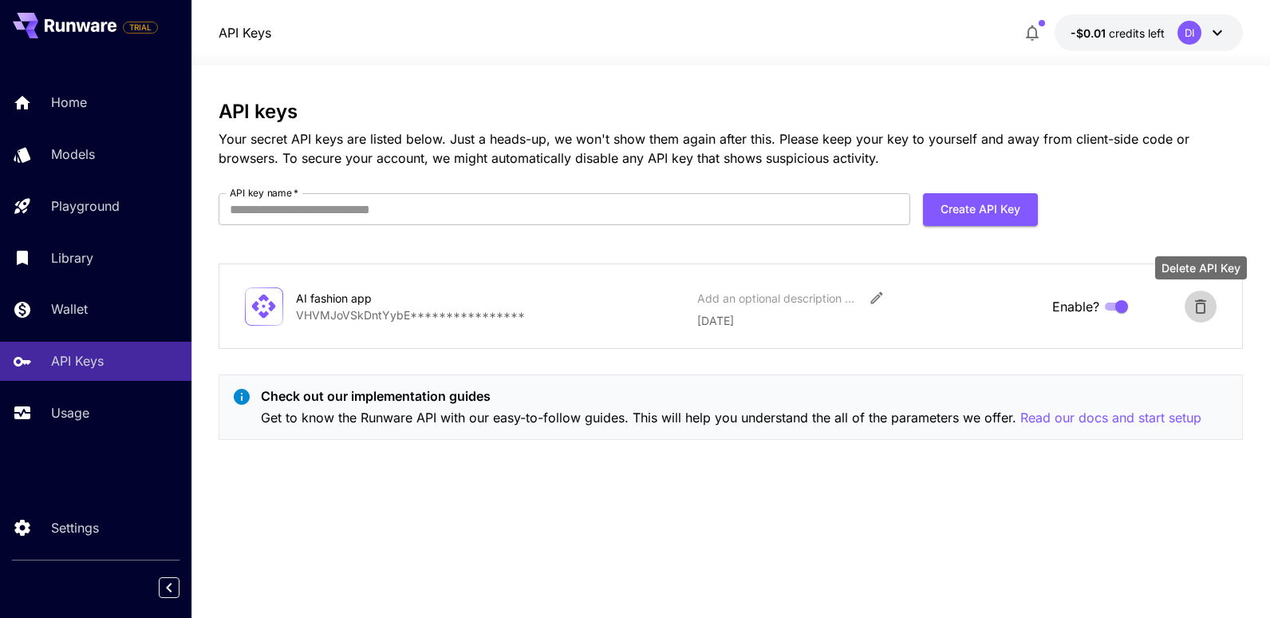
click at [1207, 314] on icon "Delete API Key" at bounding box center [1200, 306] width 19 height 19
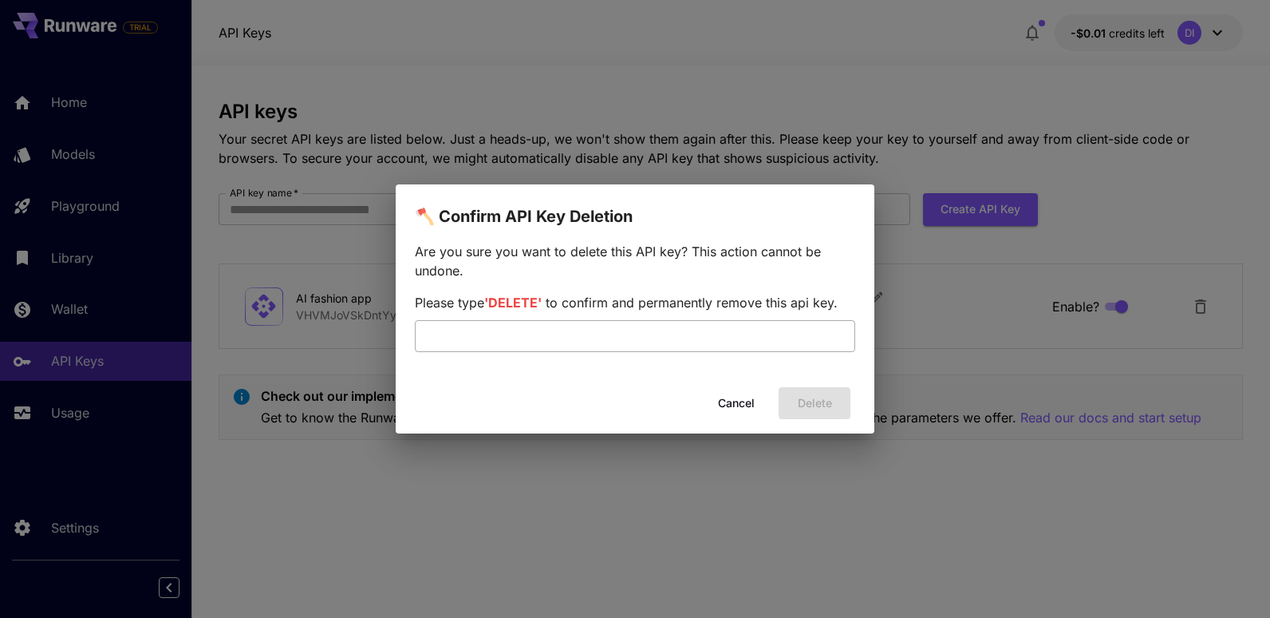
click at [665, 350] on input "text" at bounding box center [635, 336] width 440 height 32
type input "******"
click at [800, 406] on button "Delete" at bounding box center [815, 403] width 72 height 33
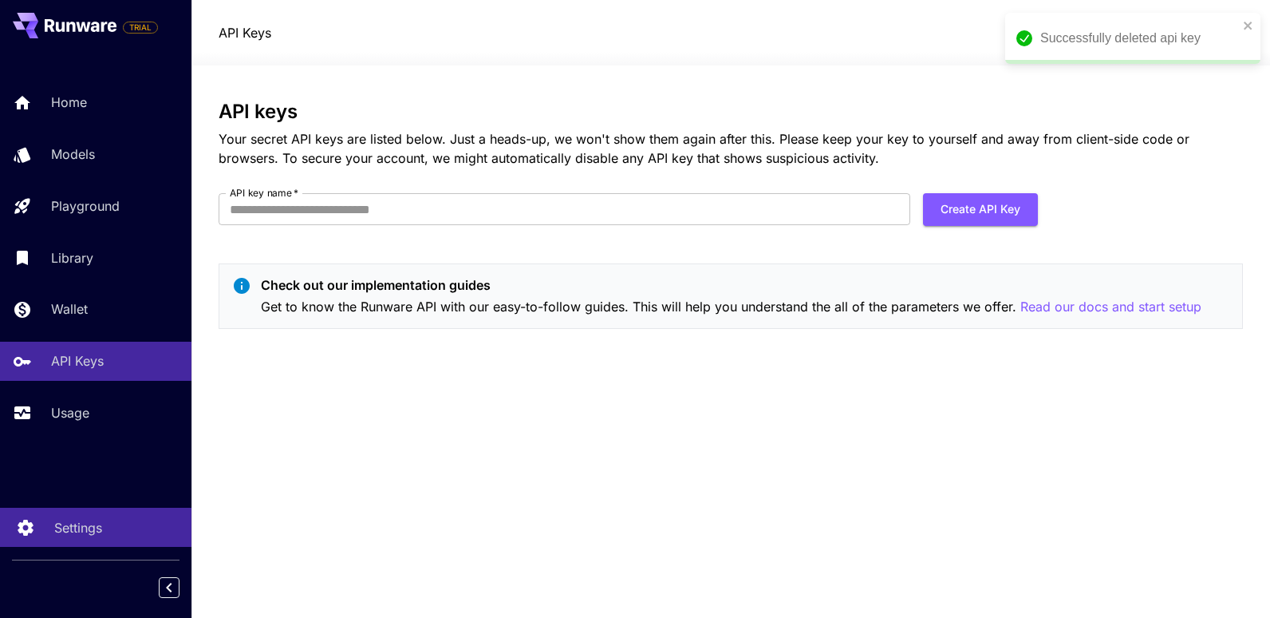
click at [98, 539] on link "Settings" at bounding box center [96, 526] width 192 height 39
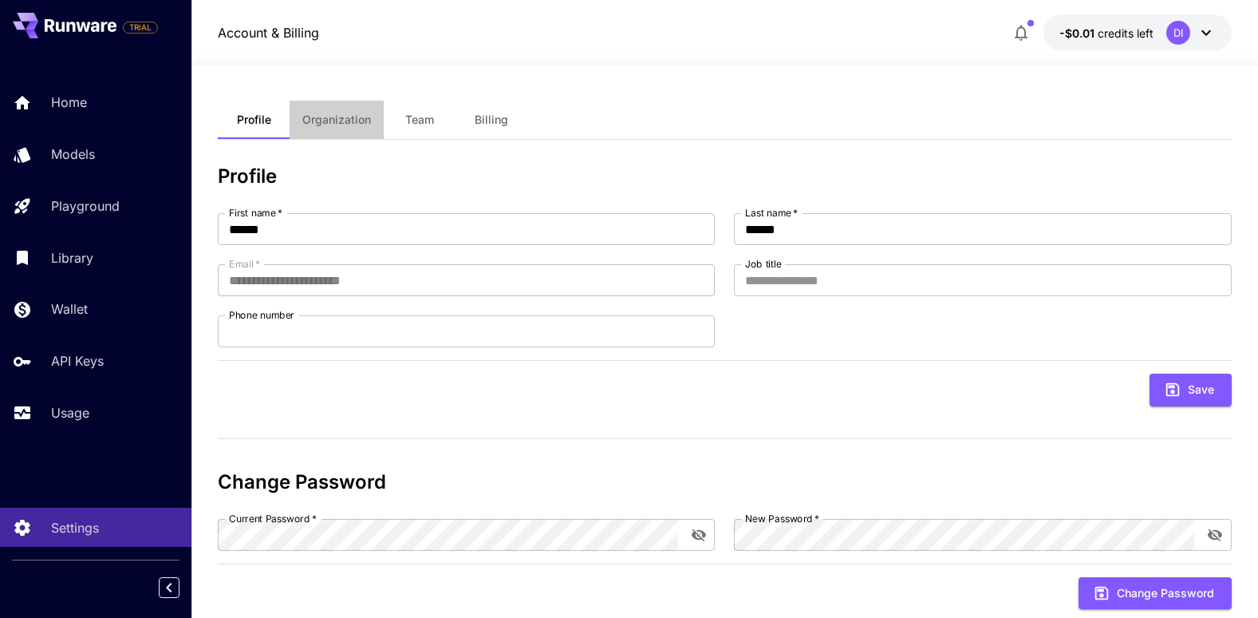
click at [343, 131] on button "Organization" at bounding box center [337, 120] width 94 height 38
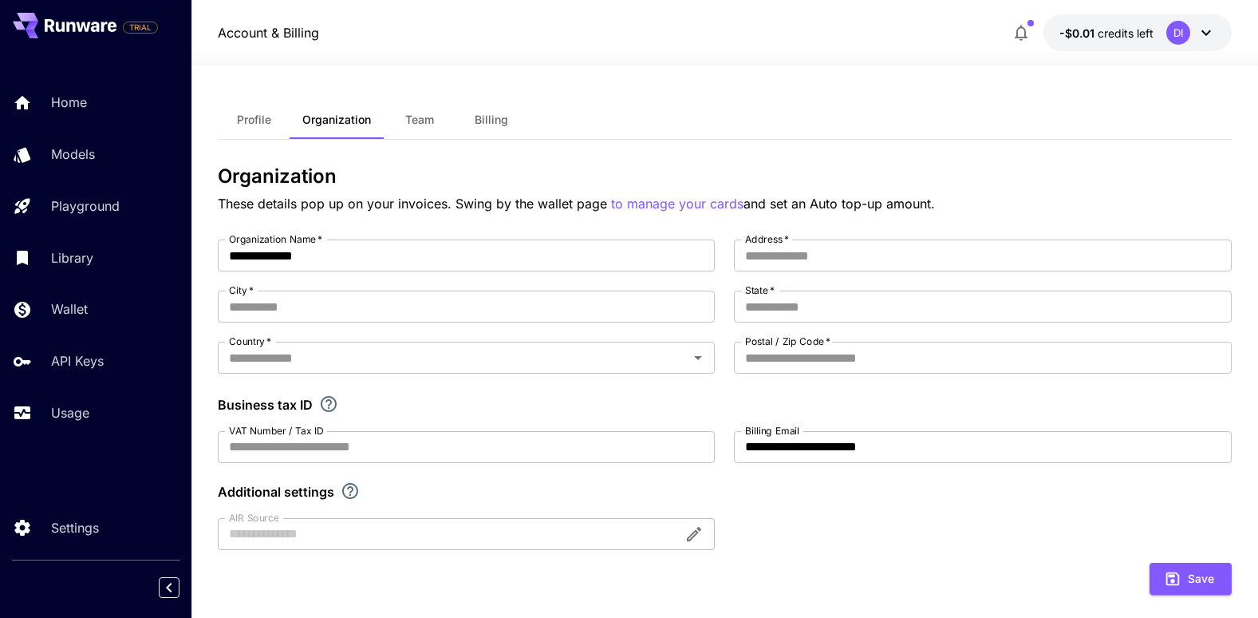
click at [429, 131] on button "Team" at bounding box center [420, 120] width 72 height 38
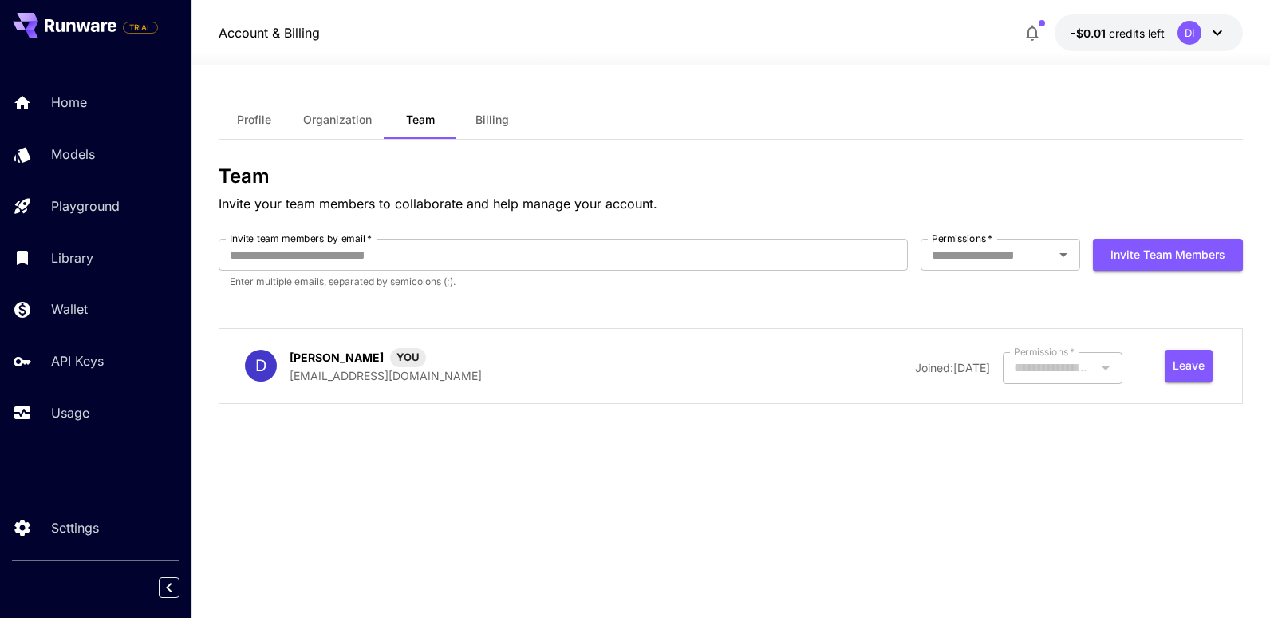
click at [499, 117] on span "Billing" at bounding box center [493, 120] width 34 height 14
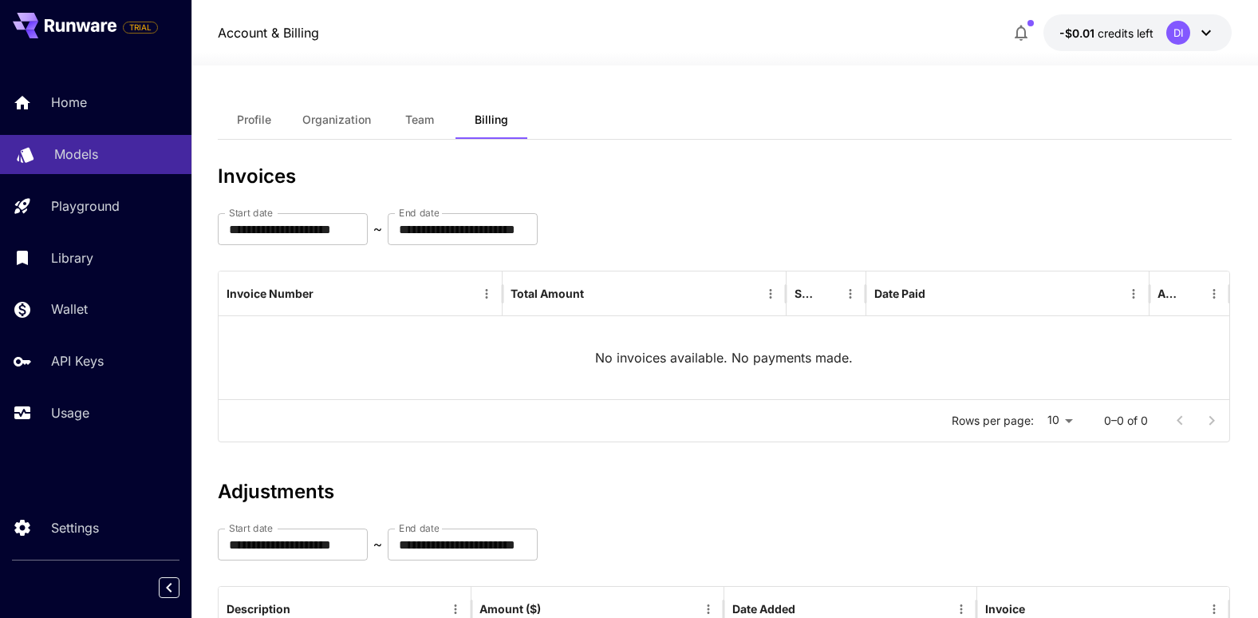
click at [113, 152] on div "Models" at bounding box center [116, 153] width 124 height 19
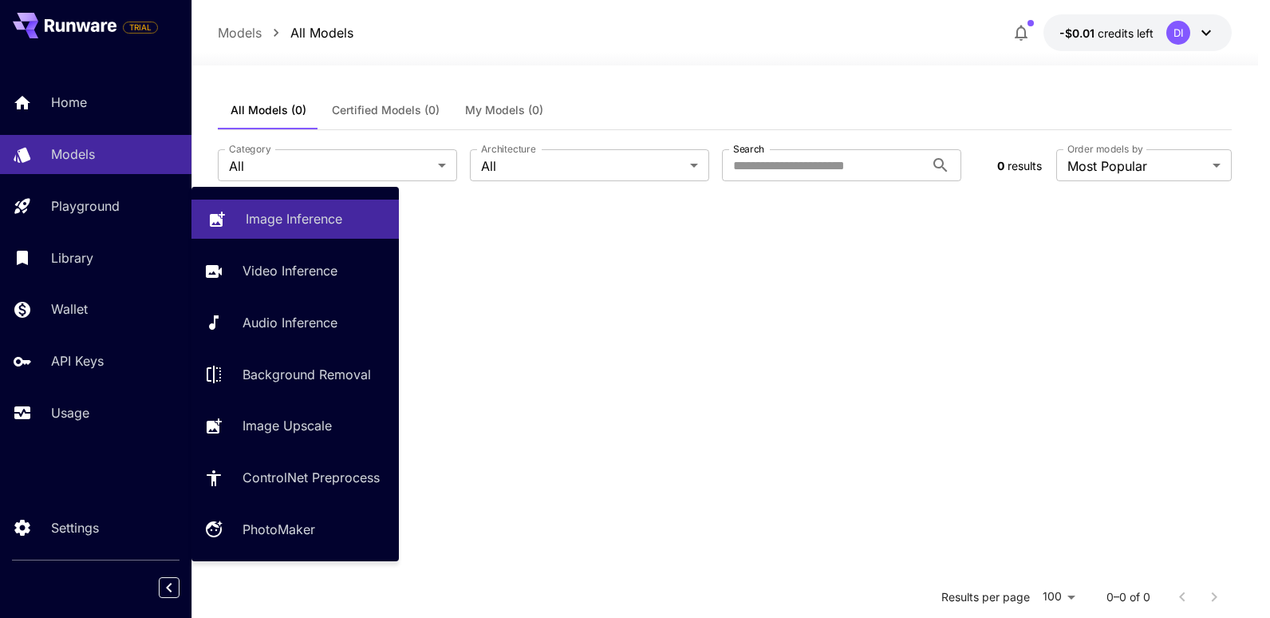
click at [233, 216] on link "Image Inference" at bounding box center [295, 218] width 207 height 39
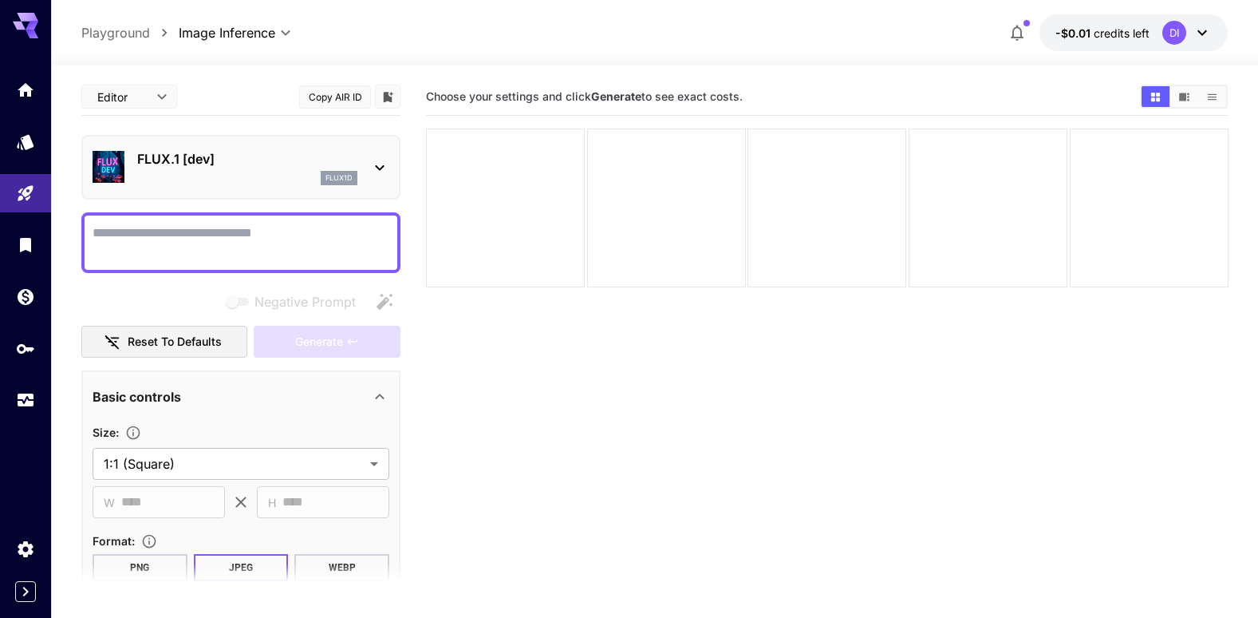
click at [167, 97] on body "**********" at bounding box center [629, 372] width 1258 height 744
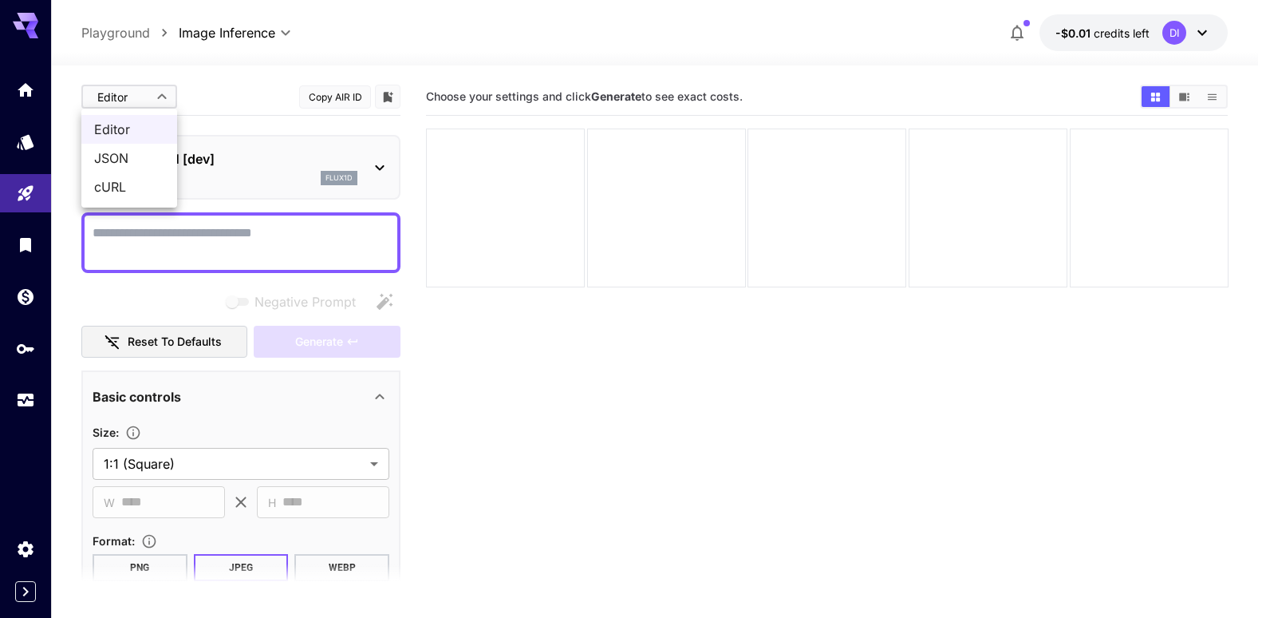
click at [168, 97] on div at bounding box center [635, 309] width 1270 height 618
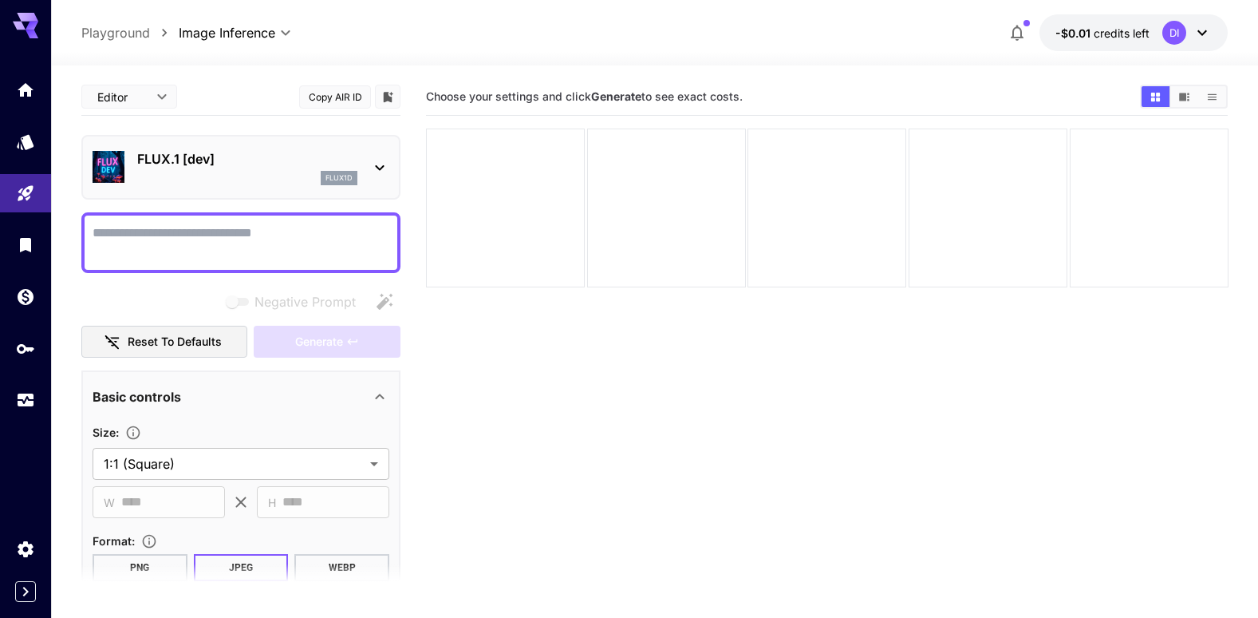
click at [384, 170] on icon at bounding box center [379, 167] width 19 height 19
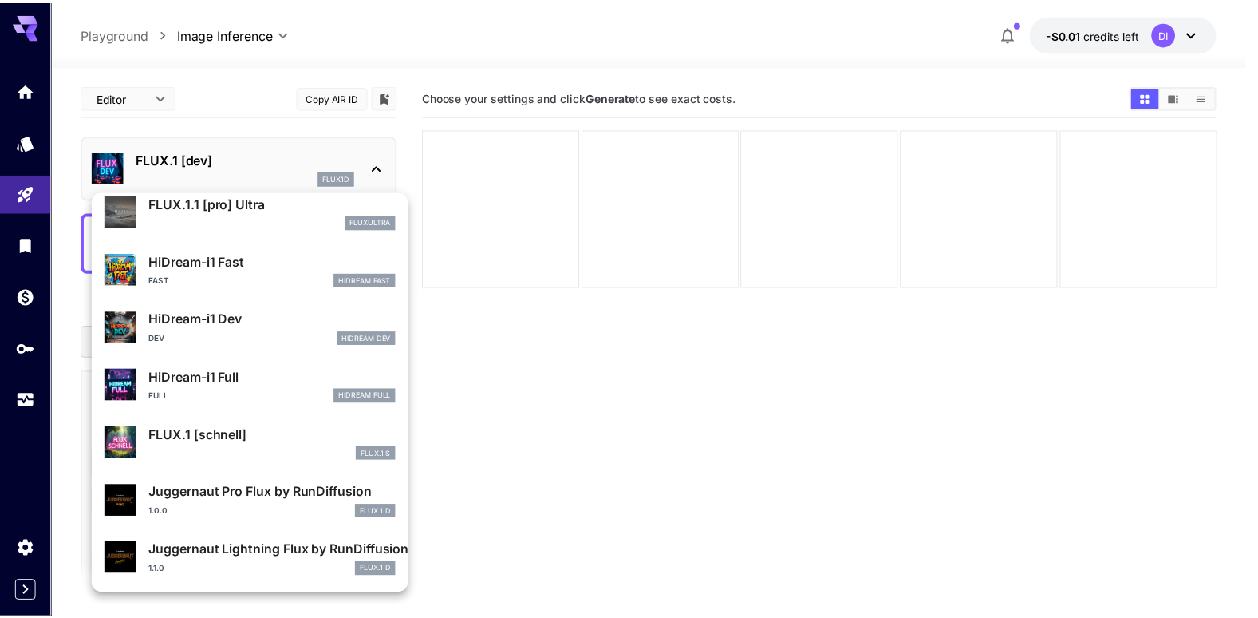
scroll to position [1291, 0]
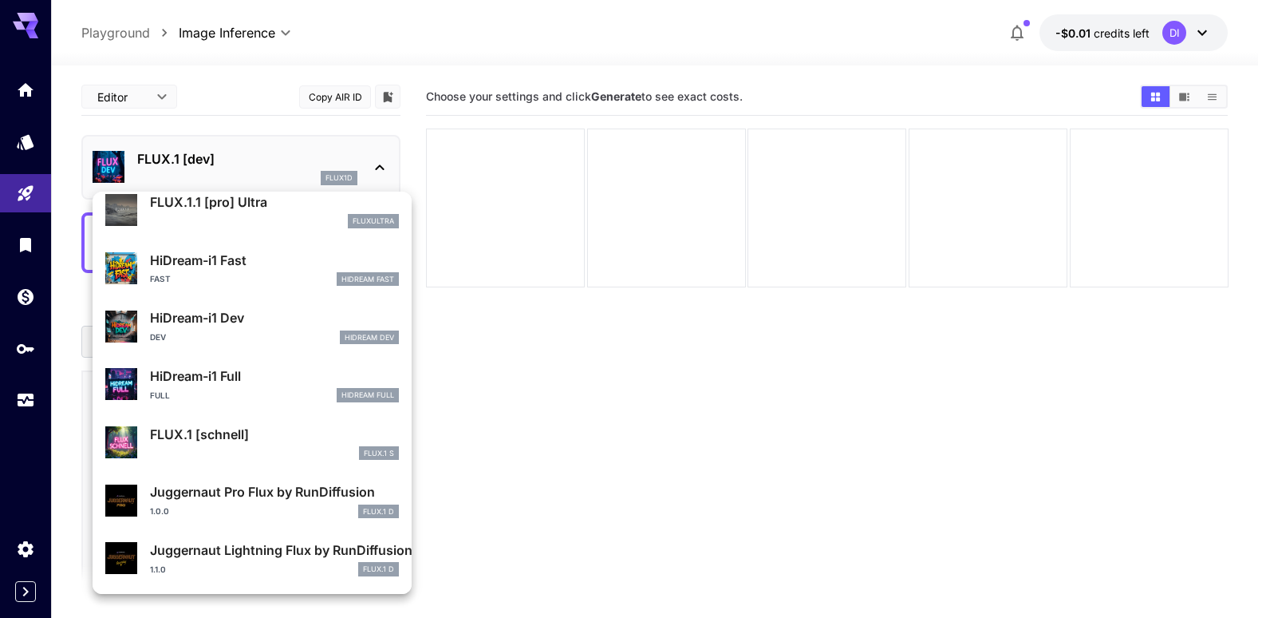
click at [469, 494] on div at bounding box center [635, 309] width 1270 height 618
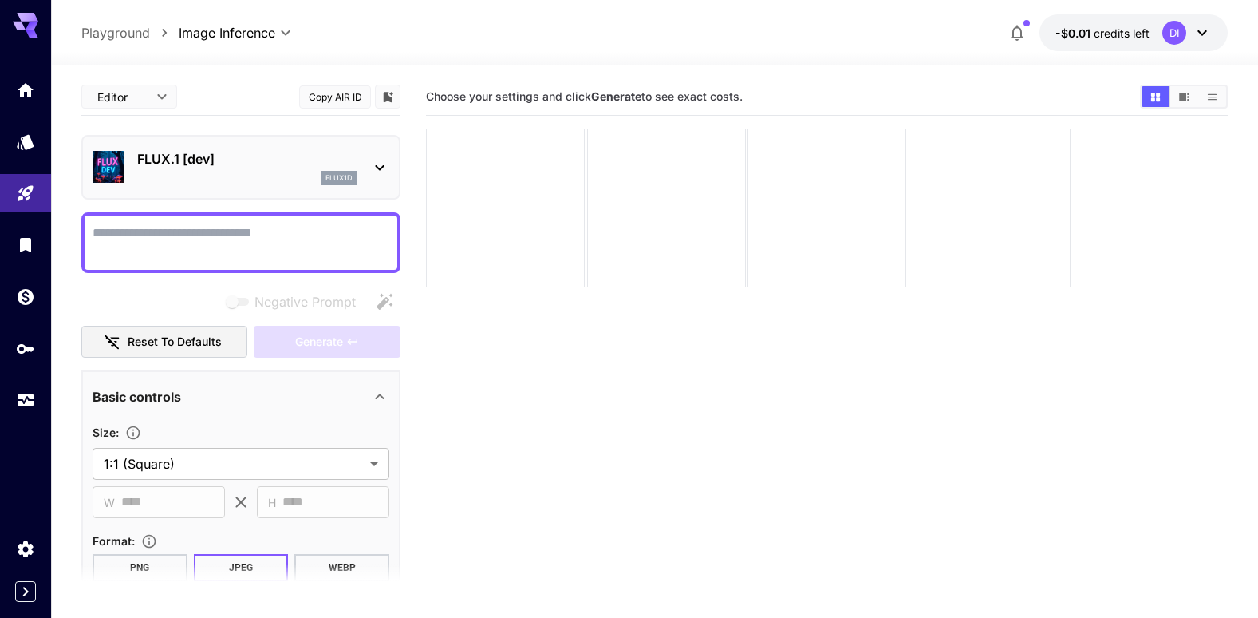
scroll to position [80, 0]
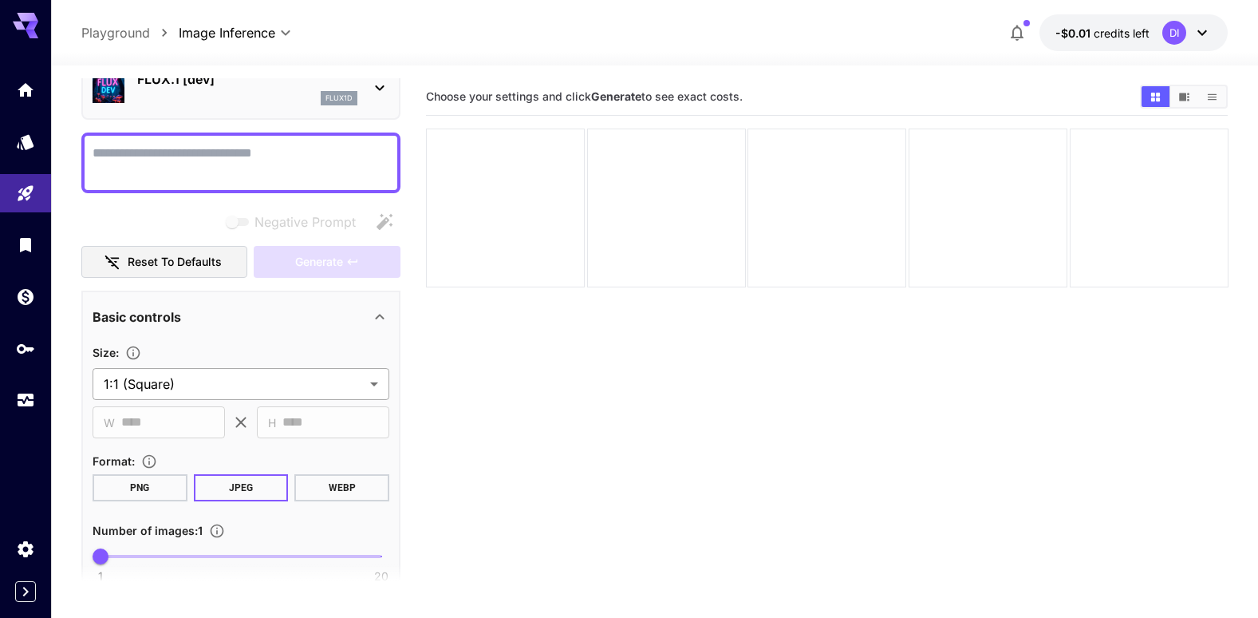
click at [291, 381] on body "**********" at bounding box center [629, 372] width 1258 height 744
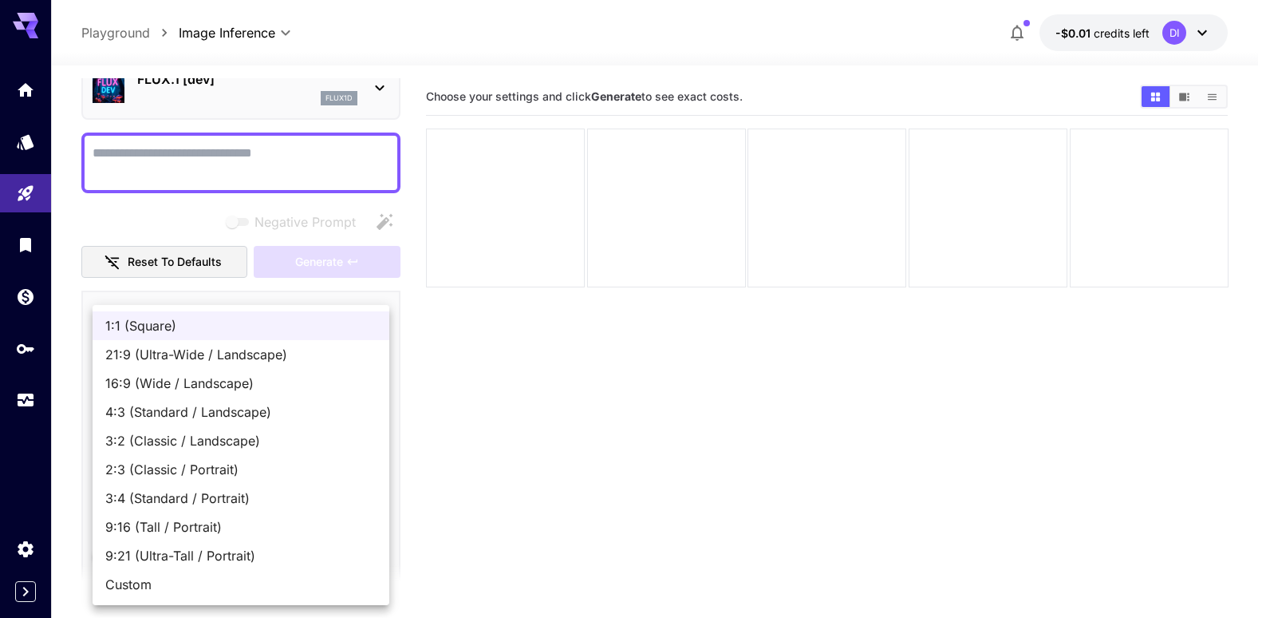
click at [148, 528] on span "9:16 (Tall / Portrait)" at bounding box center [240, 526] width 271 height 19
type input "**********"
type input "***"
type input "****"
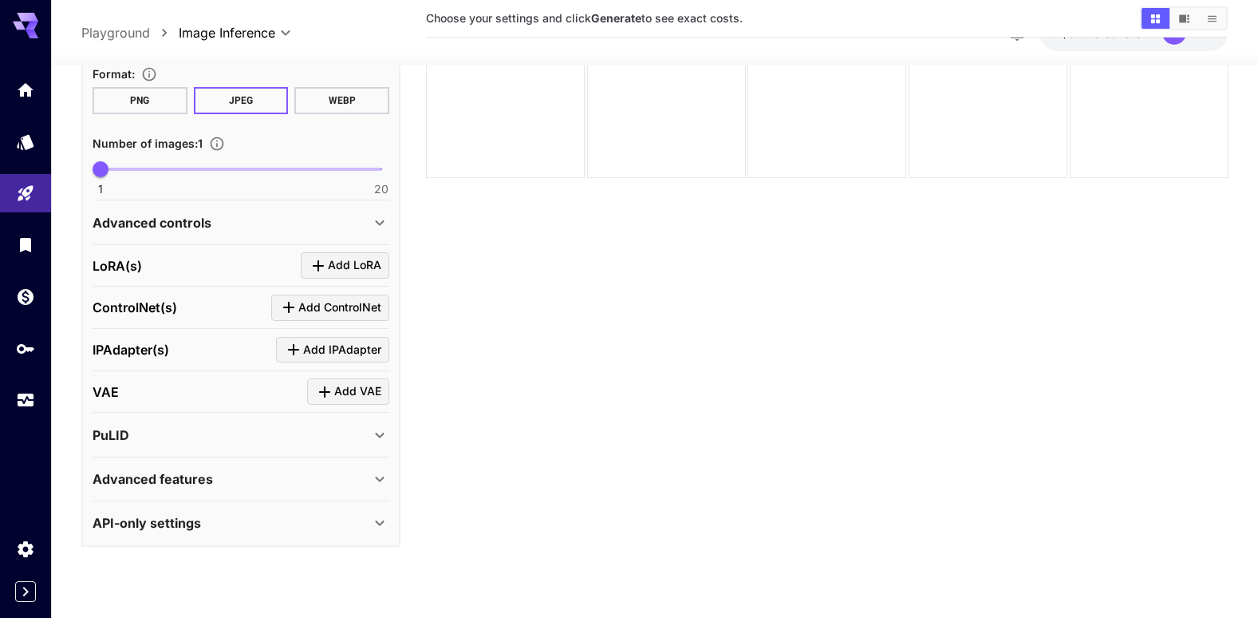
scroll to position [126, 0]
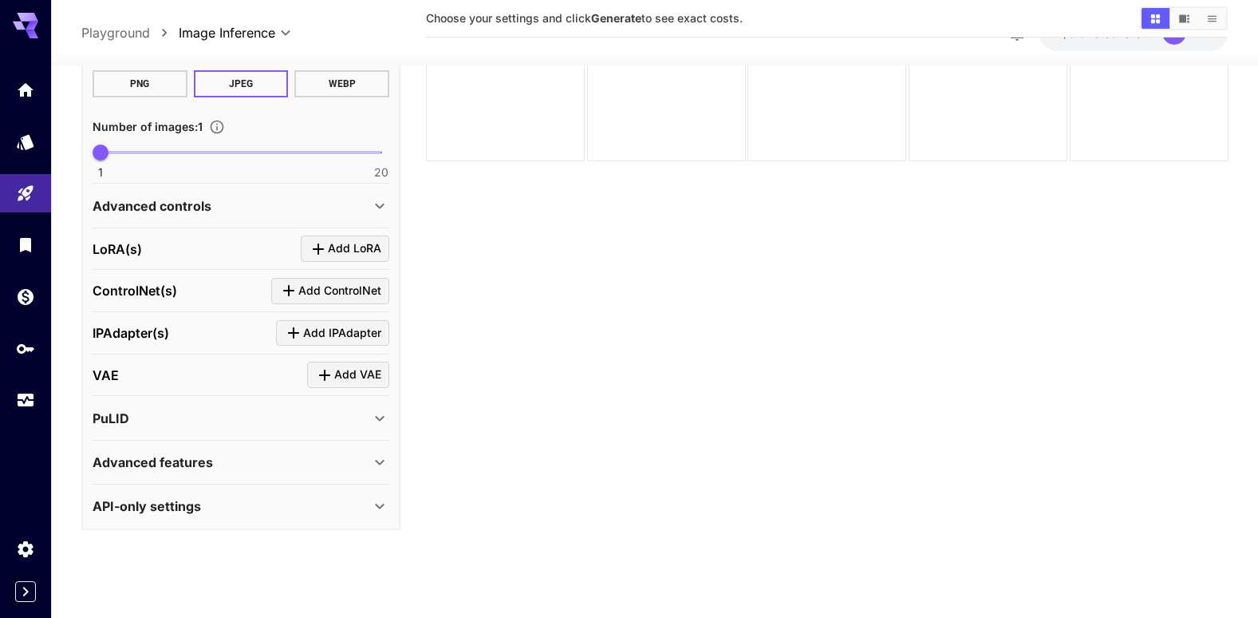
click at [378, 456] on icon at bounding box center [379, 461] width 19 height 19
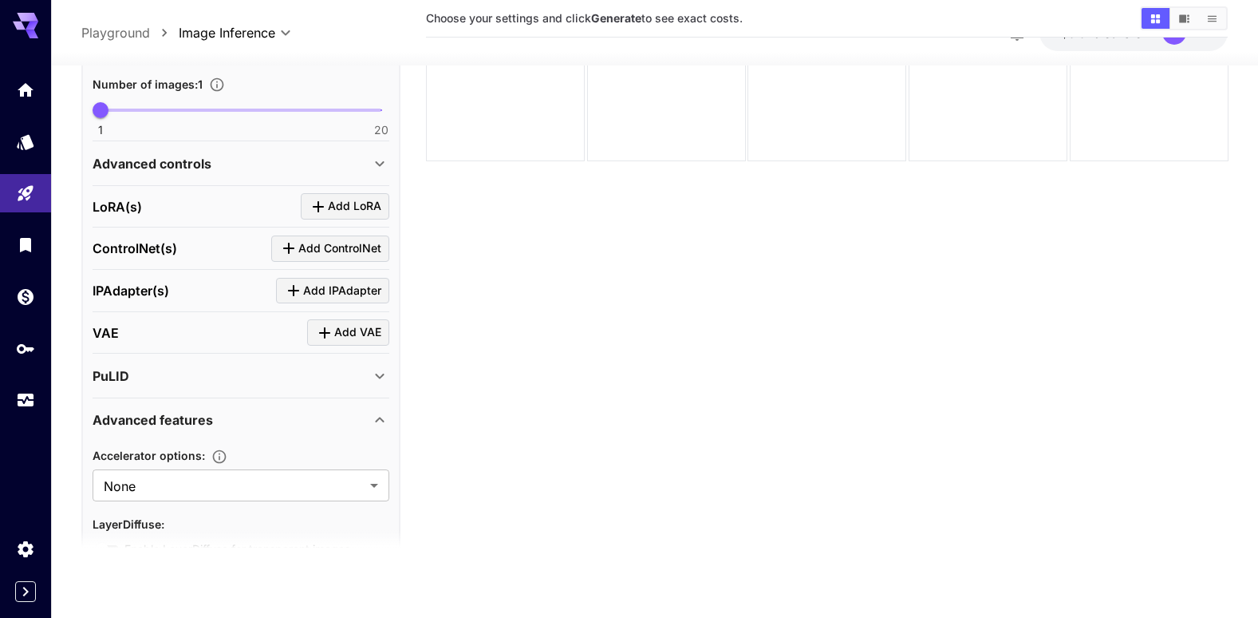
scroll to position [582, 0]
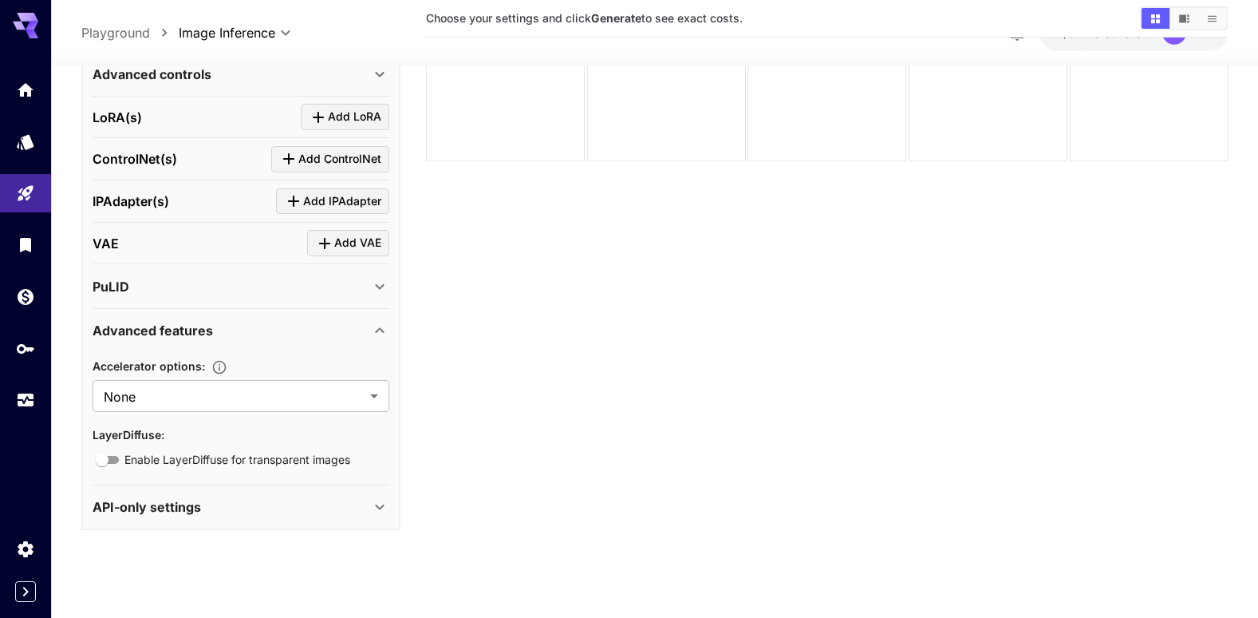
click at [378, 510] on icon at bounding box center [379, 506] width 19 height 19
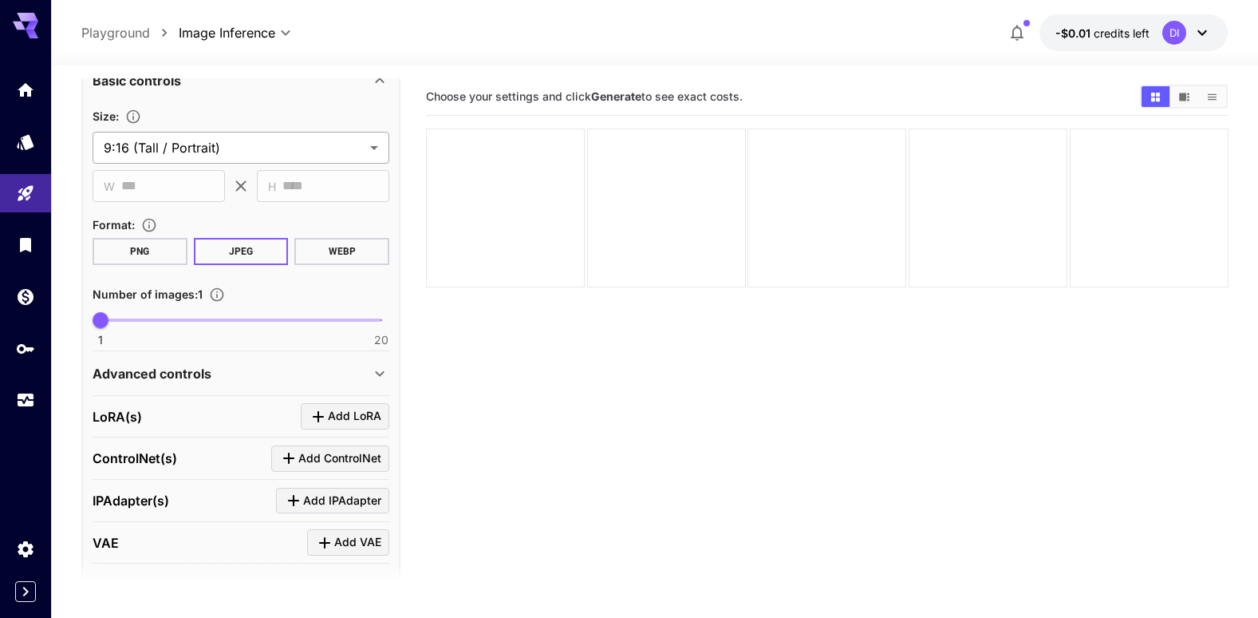
scroll to position [319, 0]
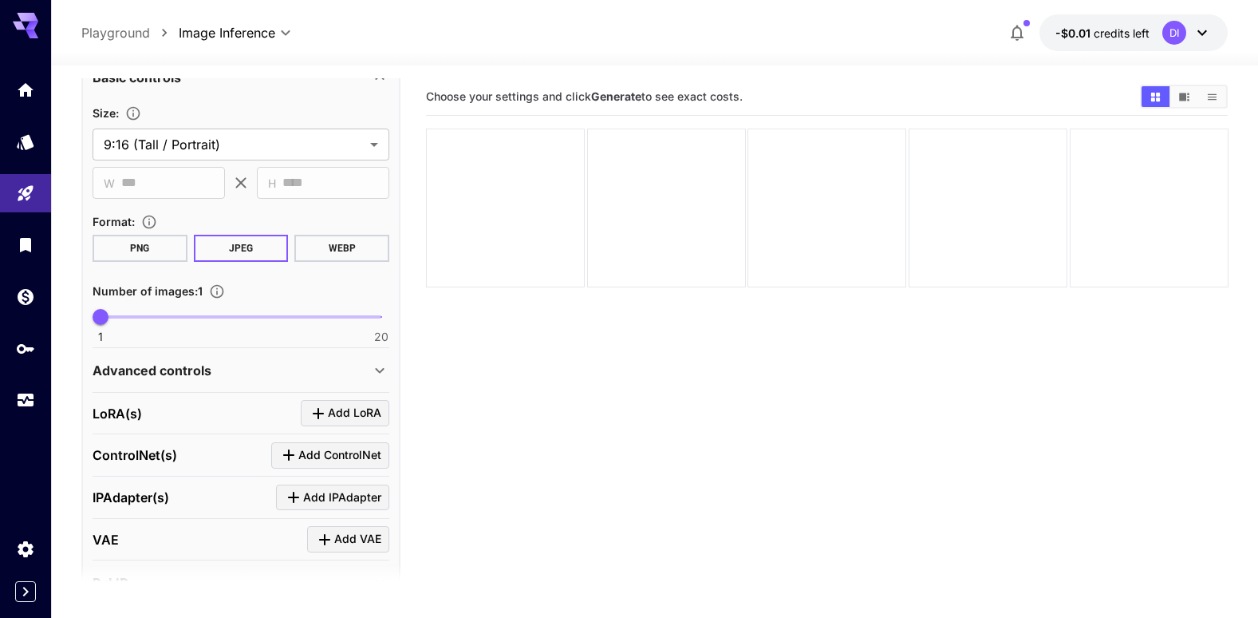
click at [158, 254] on button "PNG" at bounding box center [140, 248] width 95 height 27
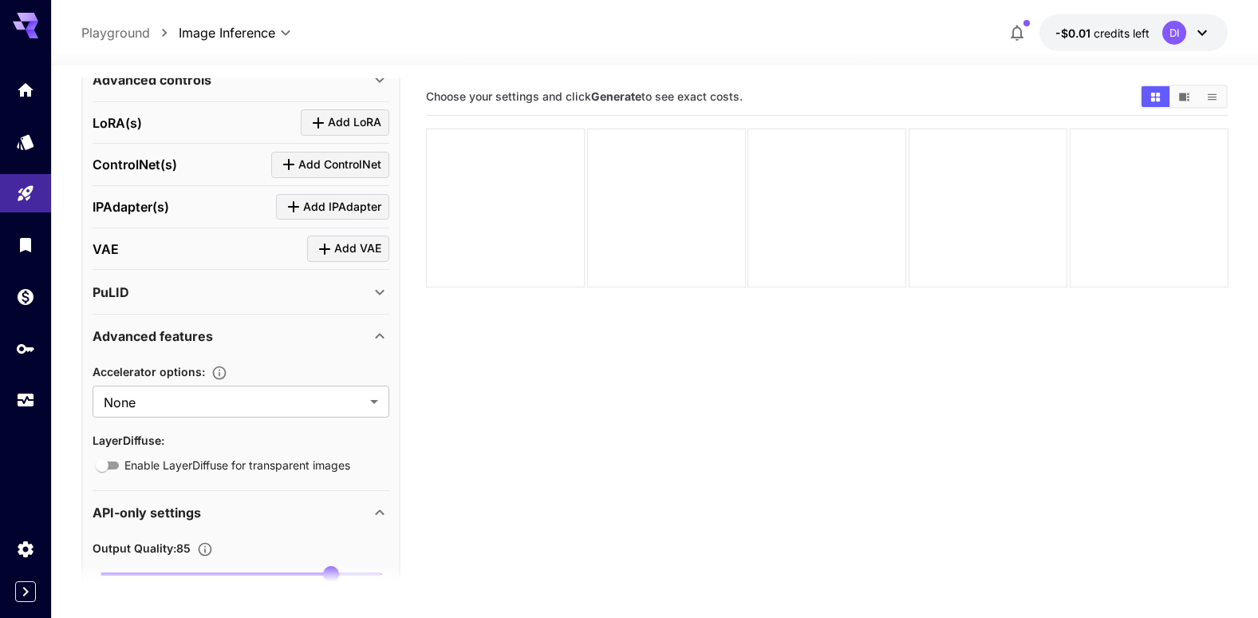
scroll to position [608, 0]
click at [377, 336] on icon at bounding box center [379, 337] width 19 height 19
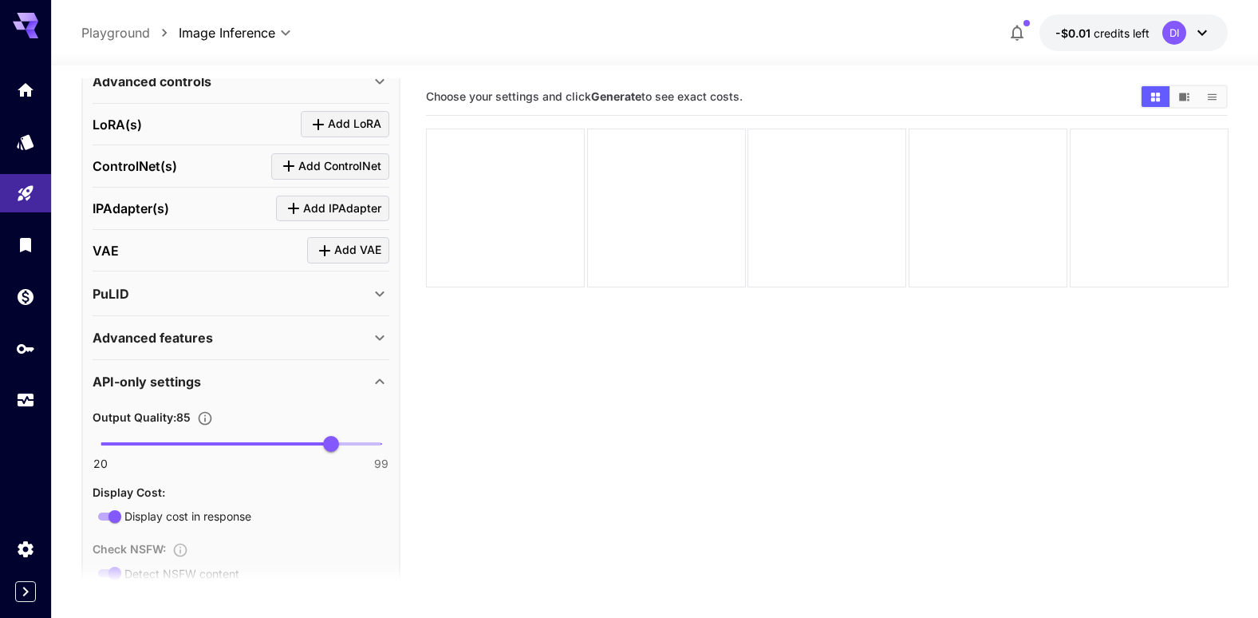
click at [381, 376] on icon at bounding box center [379, 381] width 19 height 19
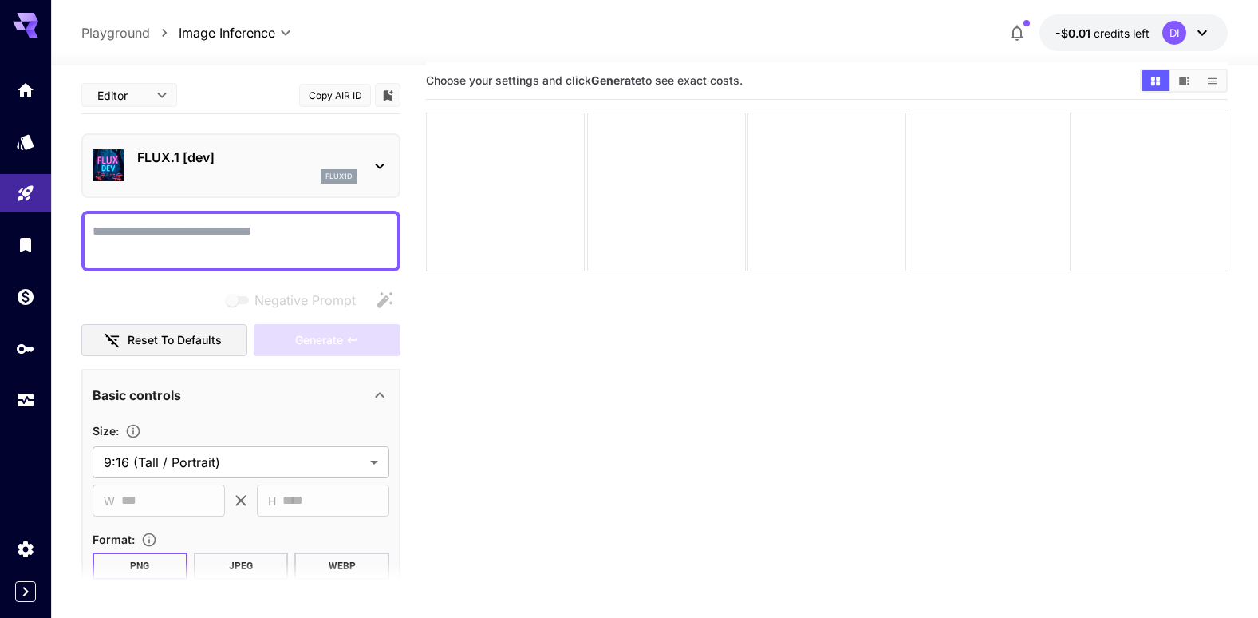
scroll to position [0, 0]
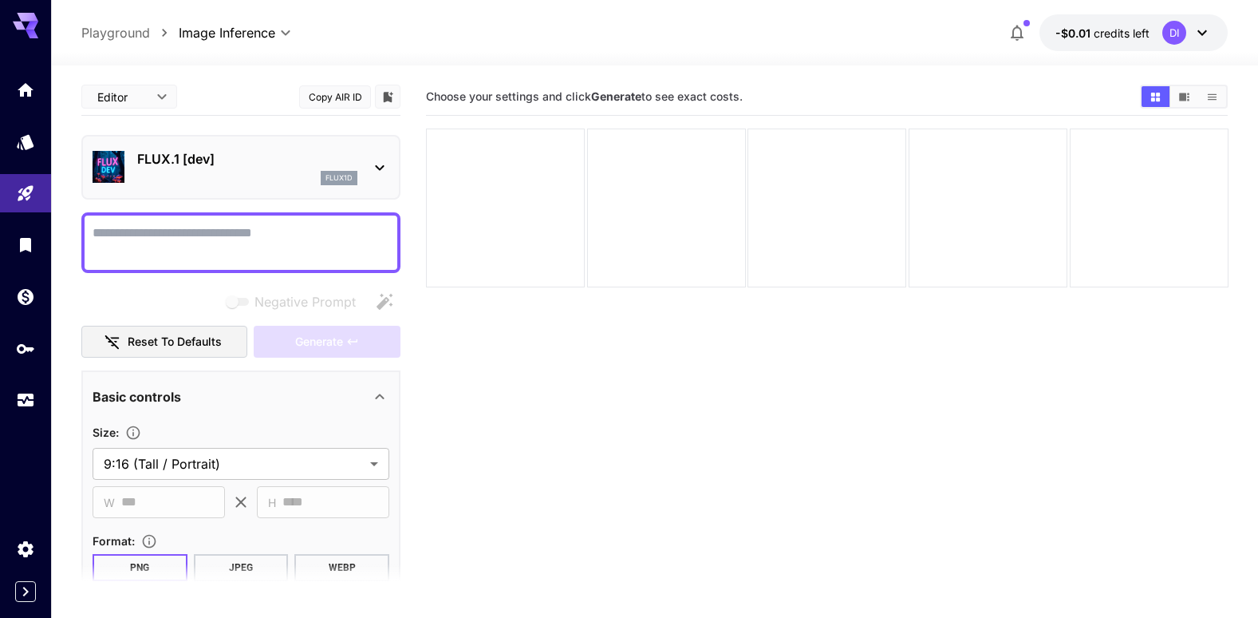
click at [198, 243] on textarea "Negative Prompt" at bounding box center [241, 242] width 297 height 38
paste textarea "**********"
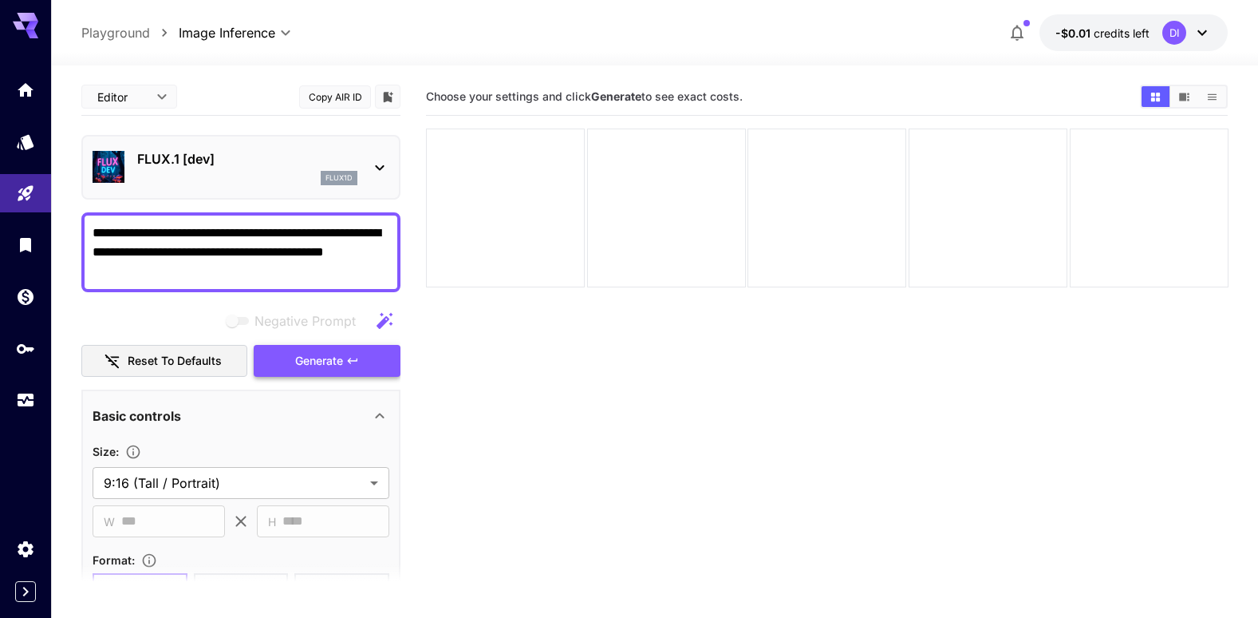
type textarea "**********"
click at [286, 355] on button "Generate" at bounding box center [327, 361] width 147 height 33
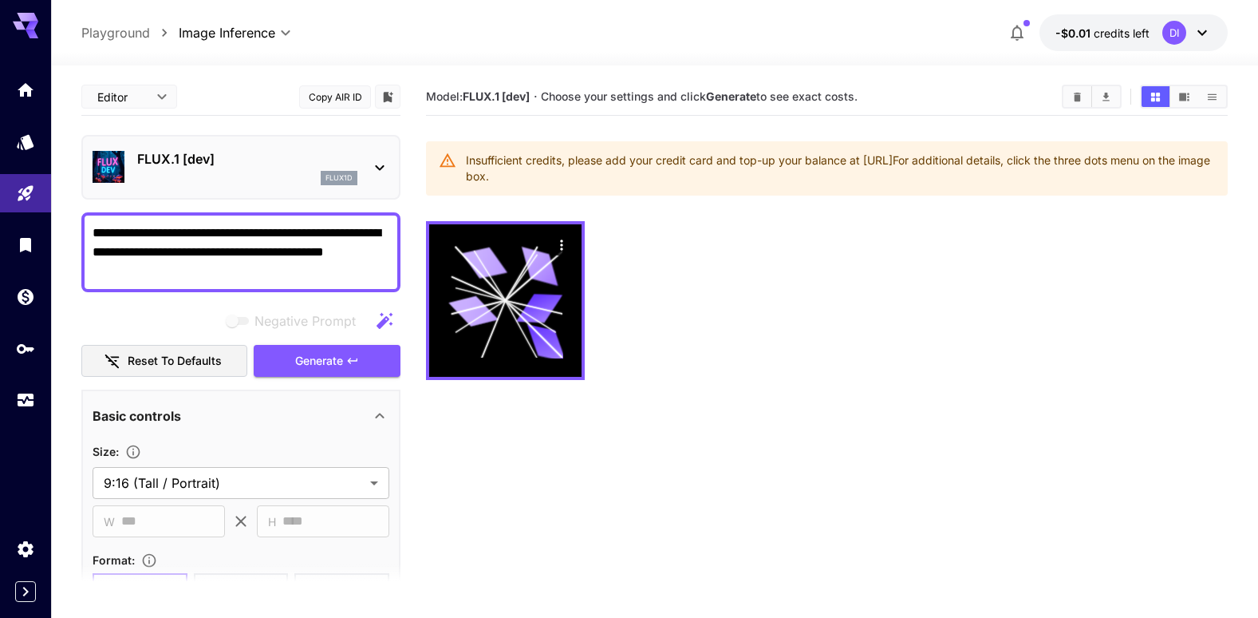
click at [370, 170] on icon at bounding box center [379, 167] width 19 height 19
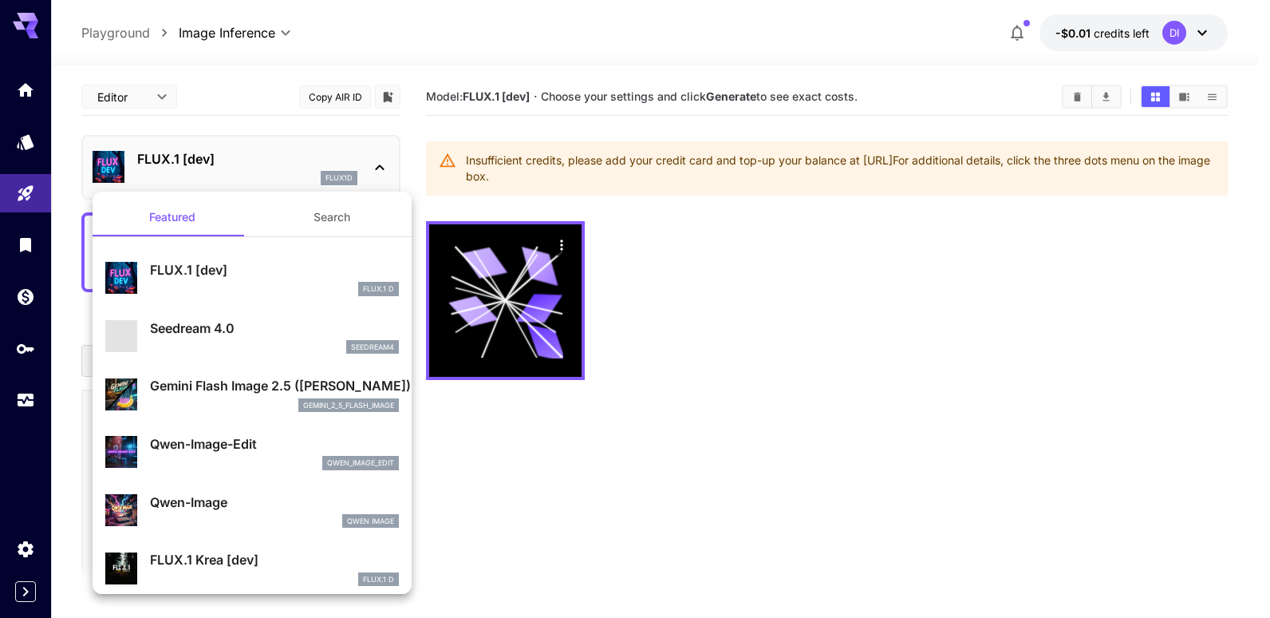
click at [796, 338] on div at bounding box center [635, 309] width 1270 height 618
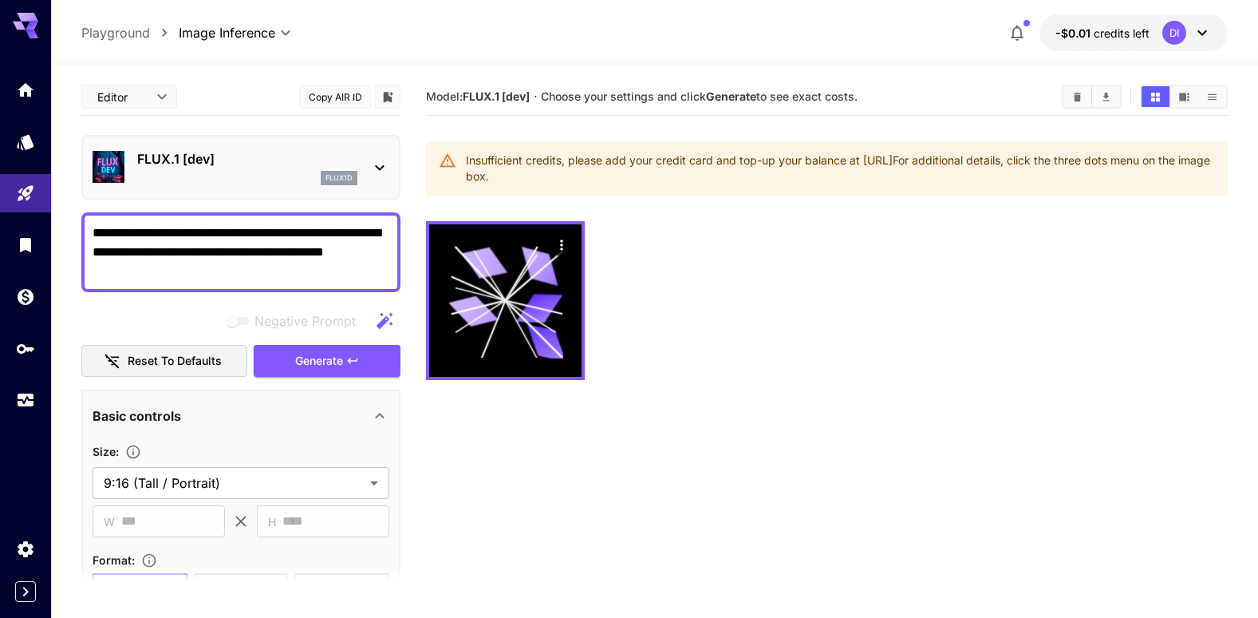
click at [385, 168] on icon at bounding box center [379, 167] width 19 height 19
